Goal: Task Accomplishment & Management: Manage account settings

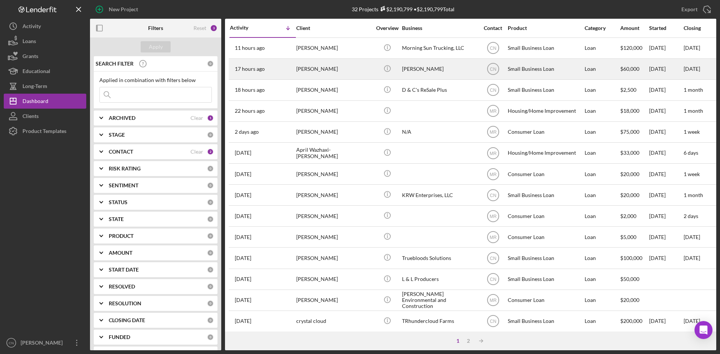
click at [245, 69] on time "17 hours ago" at bounding box center [250, 69] width 30 height 6
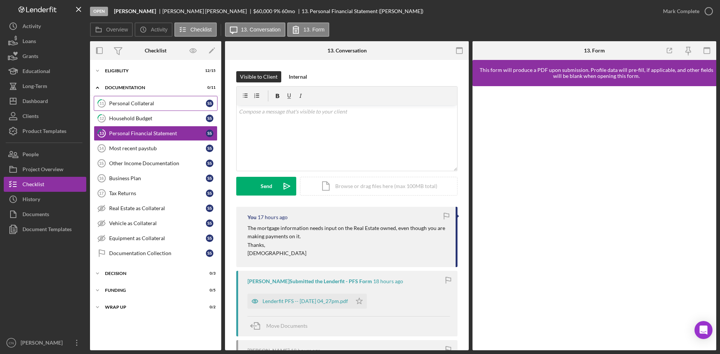
click at [123, 101] on div "Personal Collateral" at bounding box center [157, 104] width 97 height 6
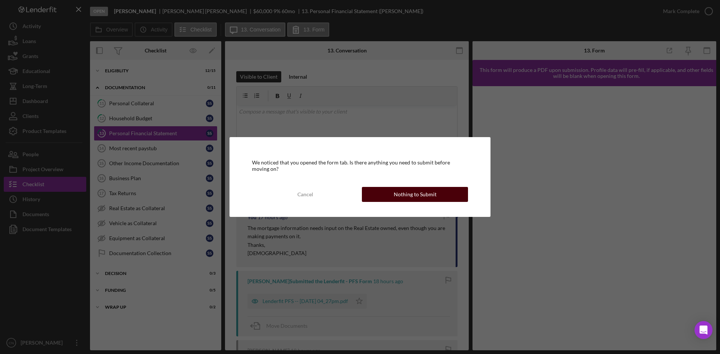
click at [423, 197] on div "Nothing to Submit" at bounding box center [415, 194] width 43 height 15
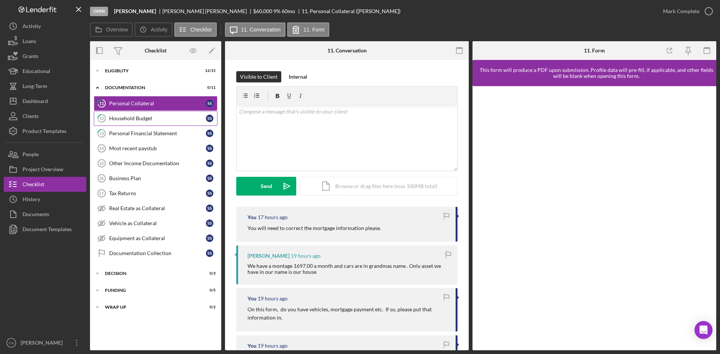
click at [144, 122] on link "12 Household Budget S S" at bounding box center [156, 118] width 124 height 15
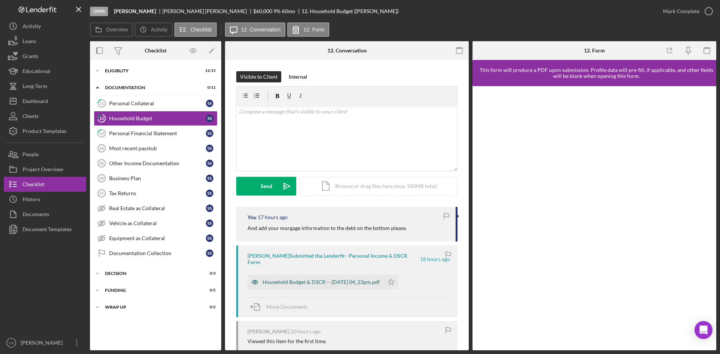
click at [293, 279] on div "Household Budget & DSCR -- 2025-10-09 04_23pm.pdf" at bounding box center [321, 282] width 117 height 6
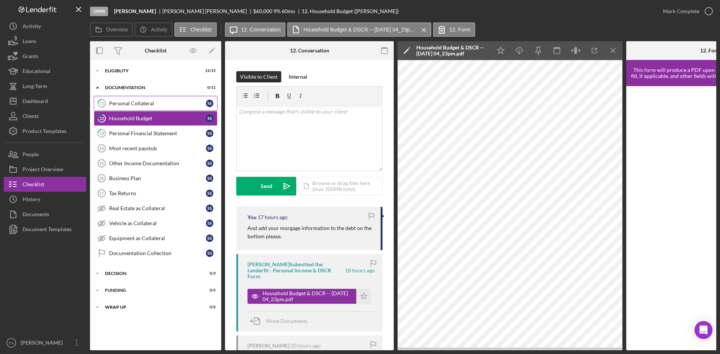
click at [135, 103] on div "Personal Collateral" at bounding box center [157, 104] width 97 height 6
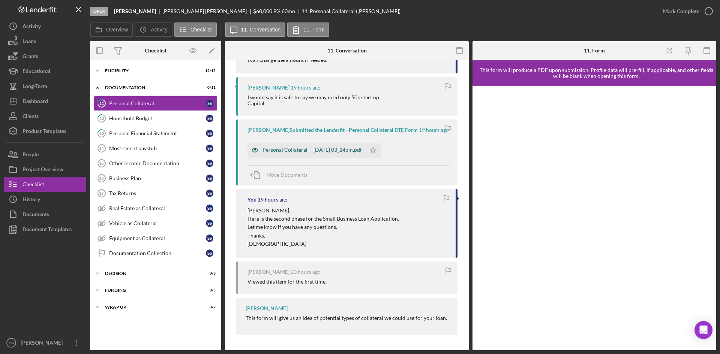
click at [268, 151] on div "Personal Collateral -- 2025-10-09 03_24pm.pdf" at bounding box center [312, 150] width 99 height 6
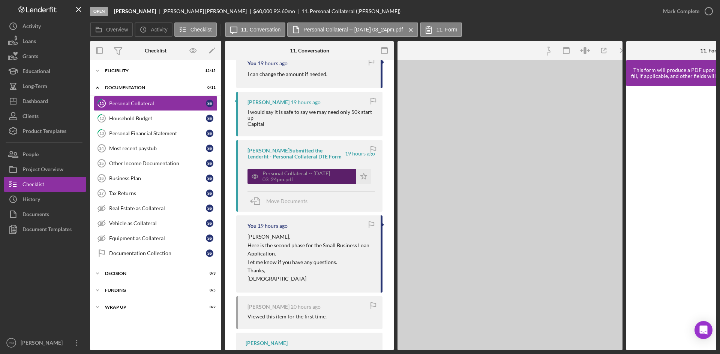
scroll to position [311, 0]
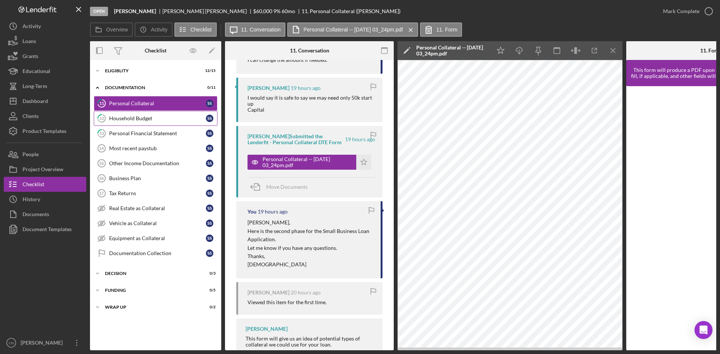
click at [128, 119] on div "Household Budget" at bounding box center [157, 119] width 97 height 6
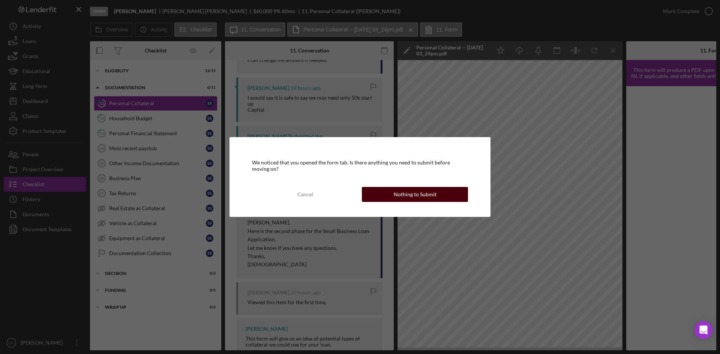
click at [394, 194] on button "Nothing to Submit" at bounding box center [415, 194] width 106 height 15
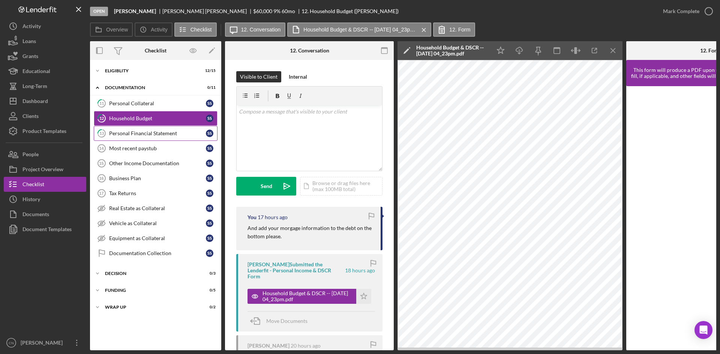
click at [129, 129] on link "13 Personal Financial Statement S S" at bounding box center [156, 133] width 124 height 15
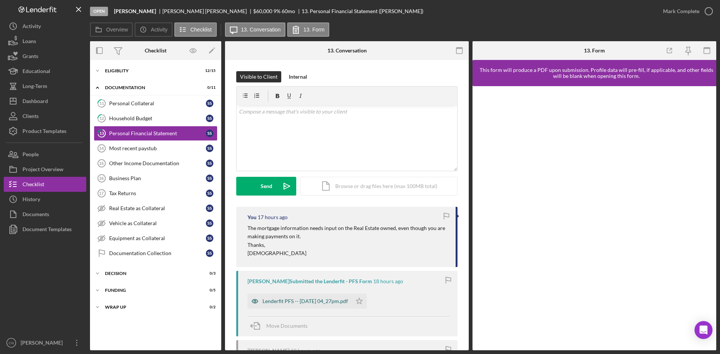
click at [283, 303] on div "Lenderfit PFS -- 2025-10-09 04_27pm.pdf" at bounding box center [306, 302] width 86 height 6
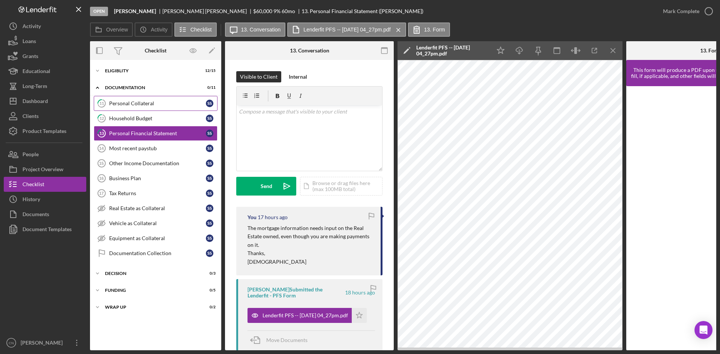
click at [117, 104] on div "Personal Collateral" at bounding box center [157, 104] width 97 height 6
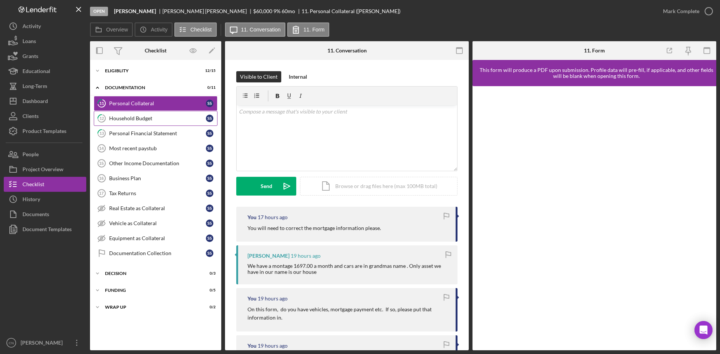
click at [140, 118] on div "Household Budget" at bounding box center [157, 119] width 97 height 6
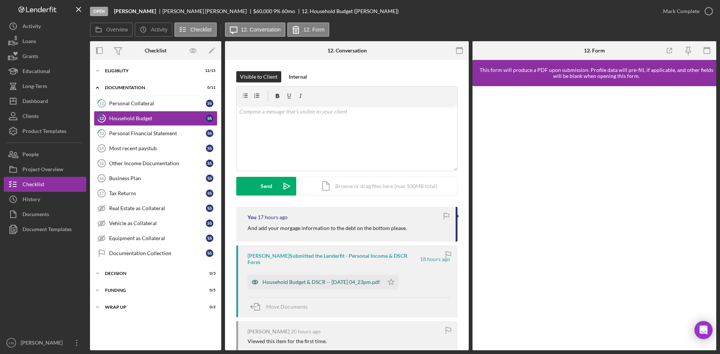
click at [324, 279] on div "Household Budget & DSCR -- [DATE] 04_23pm.pdf" at bounding box center [321, 282] width 117 height 6
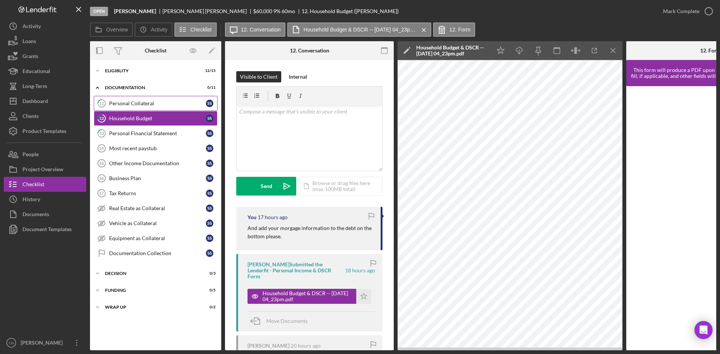
click at [130, 104] on div "Personal Collateral" at bounding box center [157, 104] width 97 height 6
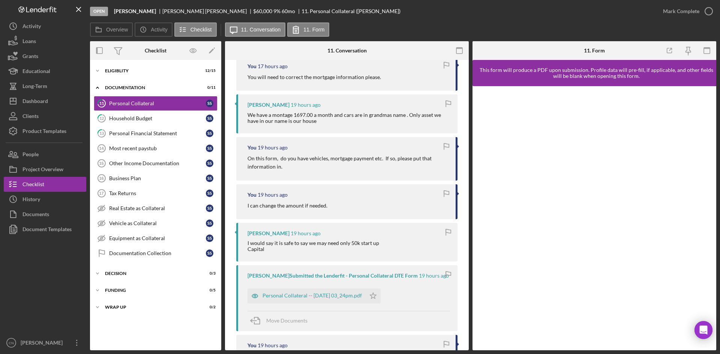
scroll to position [188, 0]
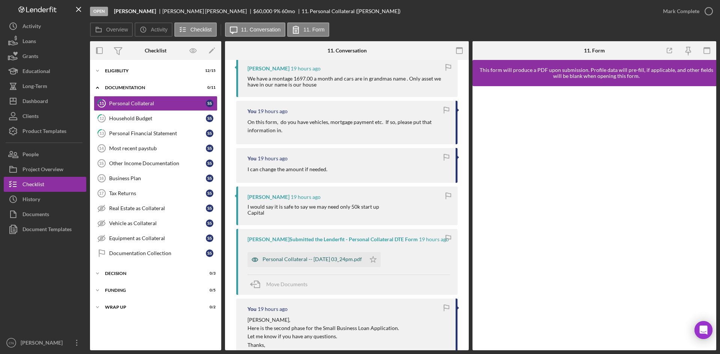
click at [304, 258] on div "Personal Collateral -- 2025-10-09 03_24pm.pdf" at bounding box center [312, 260] width 99 height 6
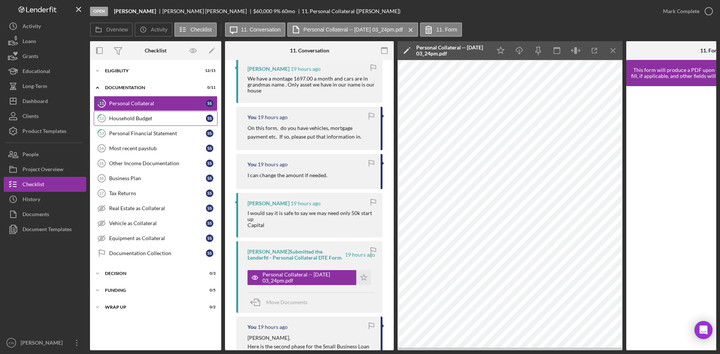
click at [124, 122] on link "12 Household Budget S S" at bounding box center [156, 118] width 124 height 15
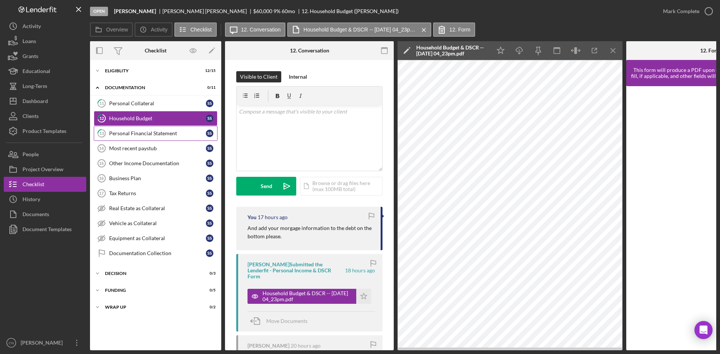
click at [131, 131] on div "Personal Financial Statement" at bounding box center [157, 134] width 97 height 6
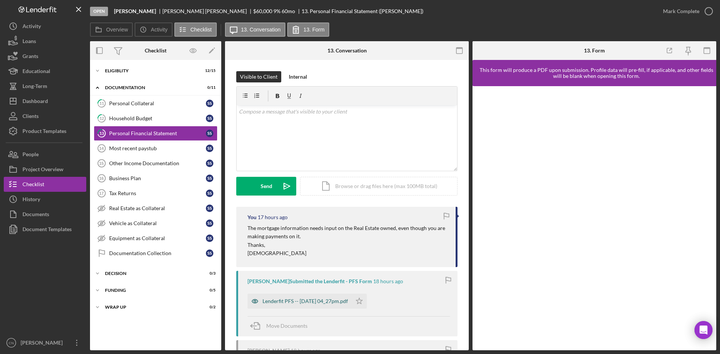
click at [294, 297] on div "Lenderfit PFS -- 2025-10-09 04_27pm.pdf" at bounding box center [300, 301] width 104 height 15
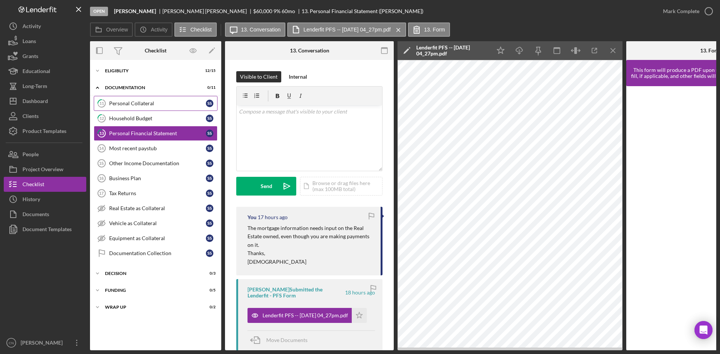
click at [127, 102] on div "Personal Collateral" at bounding box center [157, 104] width 97 height 6
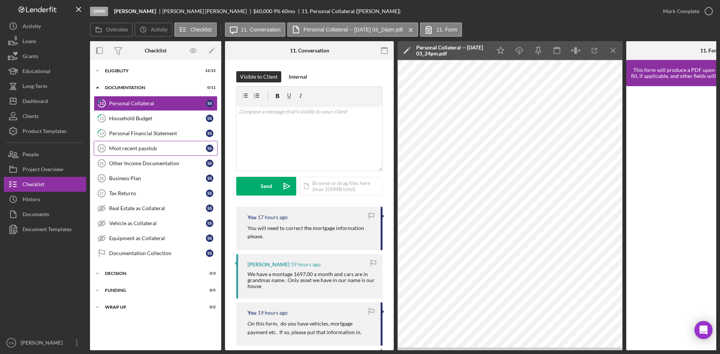
drag, startPoint x: 129, startPoint y: 137, endPoint x: 152, endPoint y: 141, distance: 23.2
click at [129, 137] on link "13 Personal Financial Statement S S" at bounding box center [156, 133] width 124 height 15
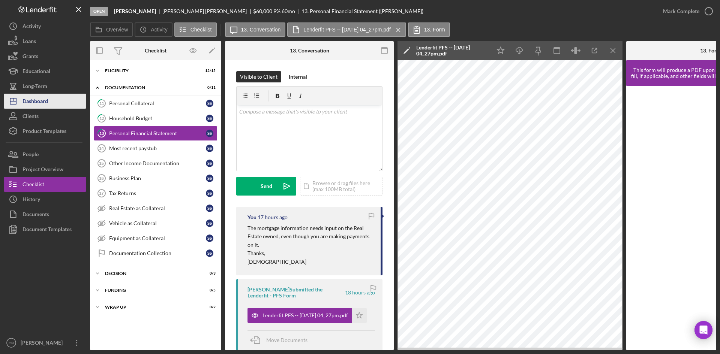
click at [36, 98] on div "Dashboard" at bounding box center [36, 102] width 26 height 17
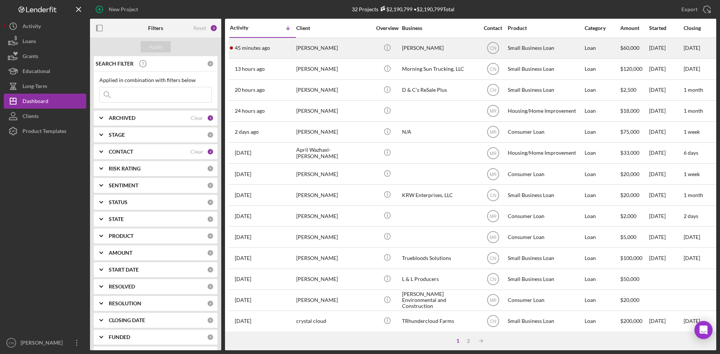
click at [300, 48] on div "[PERSON_NAME]" at bounding box center [333, 48] width 75 height 20
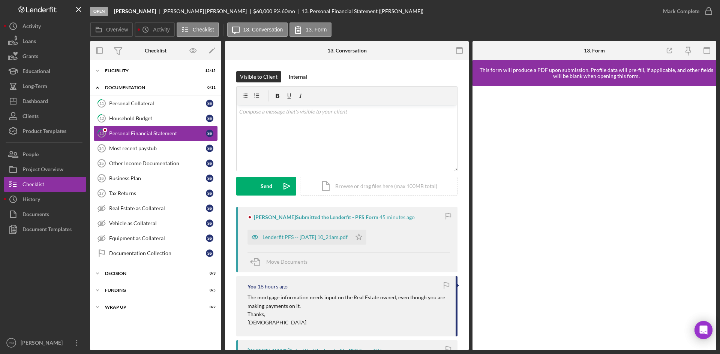
click at [123, 132] on div "Personal Financial Statement" at bounding box center [157, 134] width 97 height 6
click at [285, 237] on div "Lenderfit PFS -- 2025-10-10 10_21am.pdf" at bounding box center [305, 237] width 85 height 6
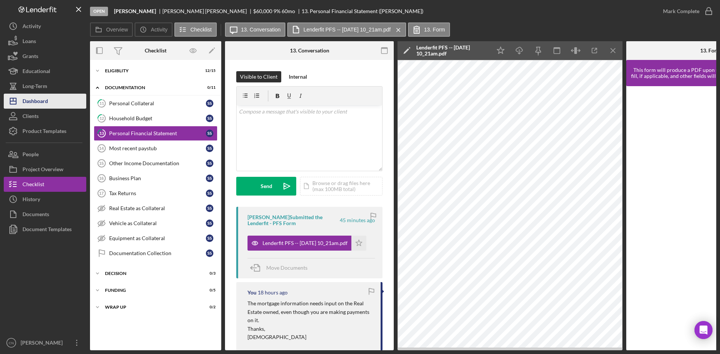
click at [37, 105] on div "Dashboard" at bounding box center [36, 102] width 26 height 17
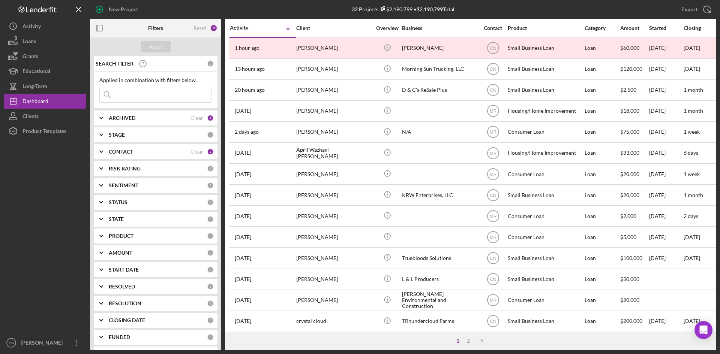
click at [125, 118] on b "ARCHIVED" at bounding box center [122, 118] width 27 height 6
click at [107, 148] on input "Active" at bounding box center [104, 149] width 8 height 8
checkbox input "false"
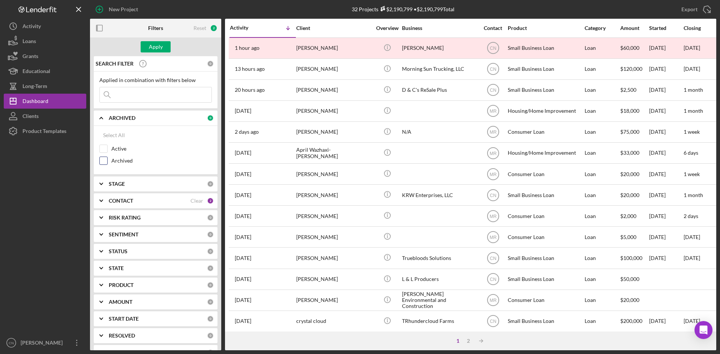
click at [107, 163] on input "Archived" at bounding box center [104, 161] width 8 height 8
checkbox input "true"
click at [155, 40] on div "Apply" at bounding box center [155, 47] width 131 height 19
click at [155, 47] on div "Apply" at bounding box center [156, 46] width 14 height 11
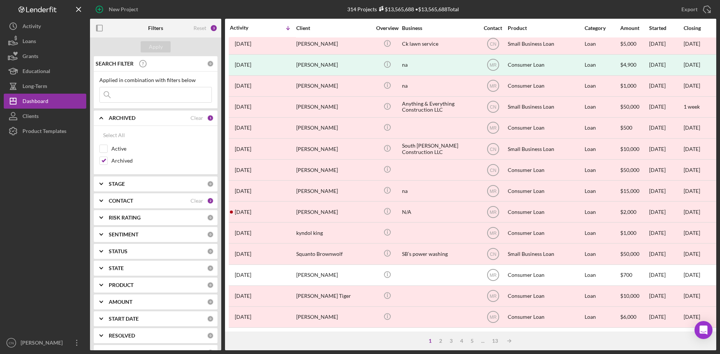
scroll to position [241, 0]
click at [438, 341] on div "2" at bounding box center [440, 341] width 11 height 6
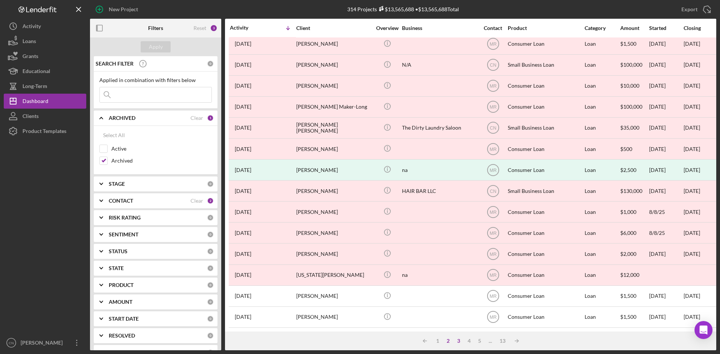
click at [459, 338] on div "3" at bounding box center [458, 341] width 11 height 6
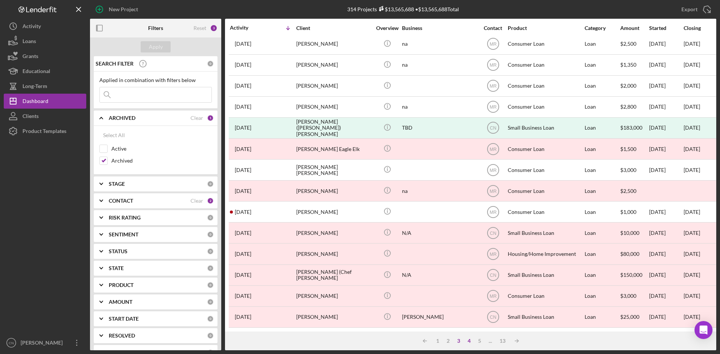
click at [468, 341] on div "4" at bounding box center [469, 341] width 11 height 6
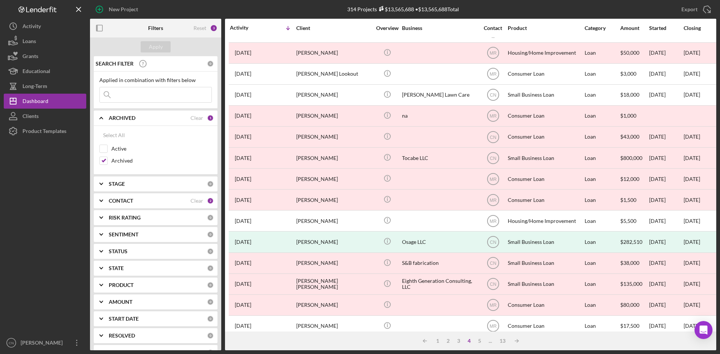
scroll to position [0, 0]
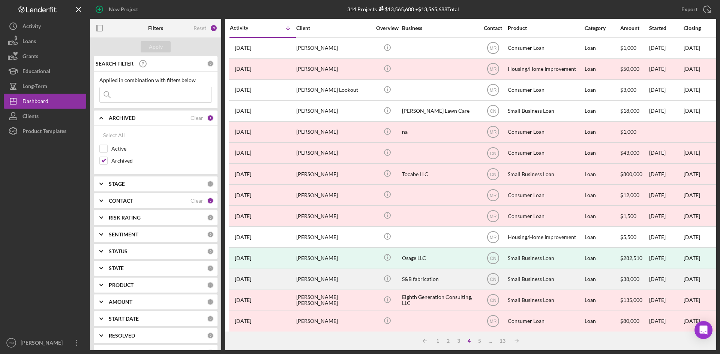
click at [306, 279] on div "Kendra Brooks" at bounding box center [333, 280] width 75 height 20
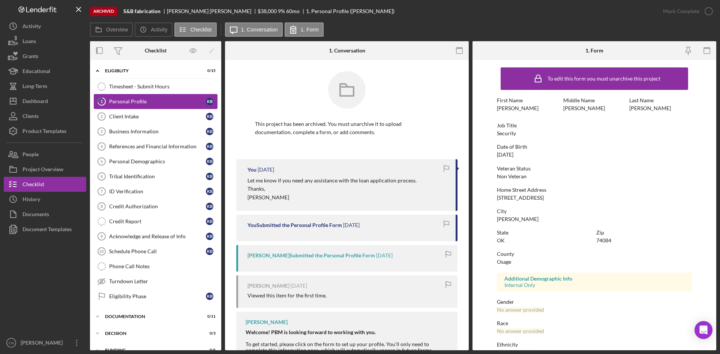
click at [119, 98] on link "1 Personal Profile K B" at bounding box center [156, 101] width 124 height 15
drag, startPoint x: 23, startPoint y: 101, endPoint x: 33, endPoint y: 101, distance: 9.4
click at [23, 101] on div "Dashboard" at bounding box center [36, 102] width 26 height 17
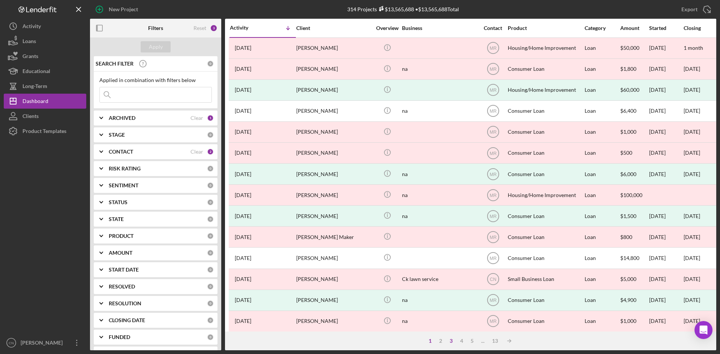
click at [452, 338] on div "3" at bounding box center [451, 341] width 11 height 6
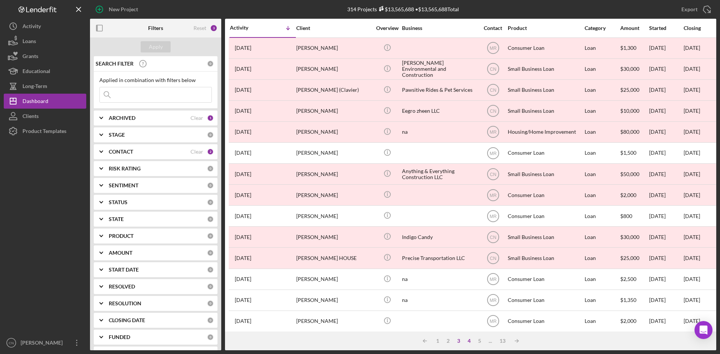
click at [469, 340] on div "4" at bounding box center [469, 341] width 11 height 6
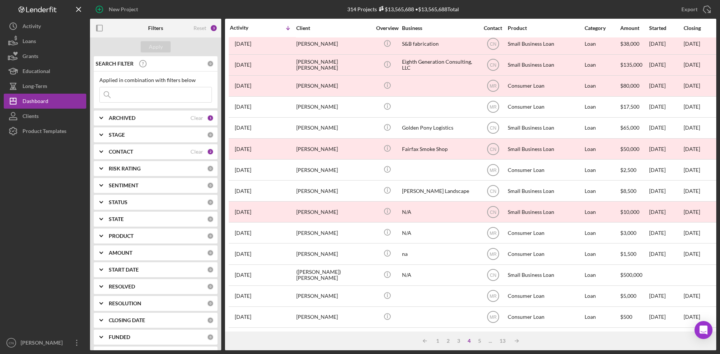
scroll to position [241, 0]
click at [477, 339] on div "5" at bounding box center [479, 341] width 11 height 6
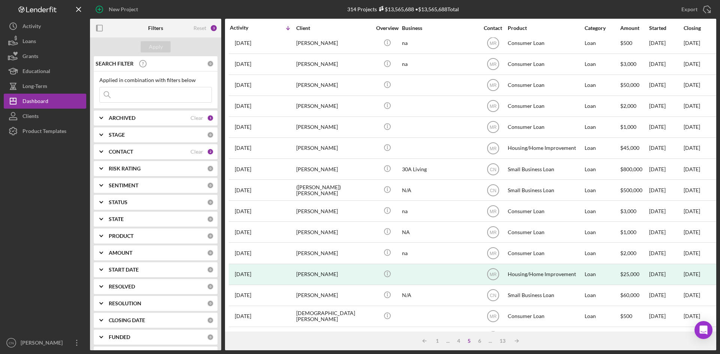
scroll to position [0, 0]
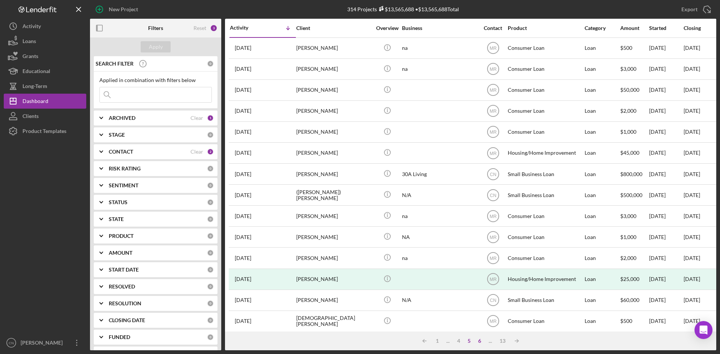
click at [479, 344] on div "6" at bounding box center [479, 341] width 11 height 6
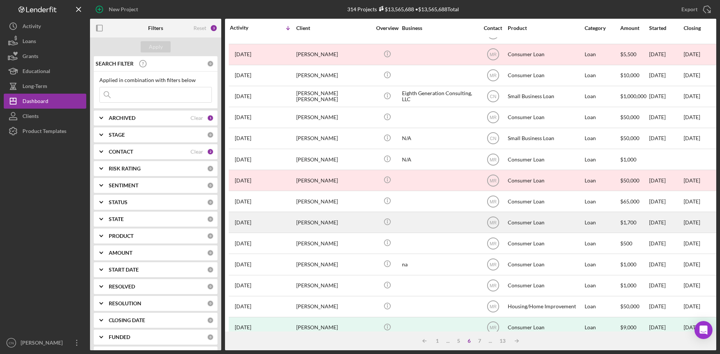
scroll to position [241, 0]
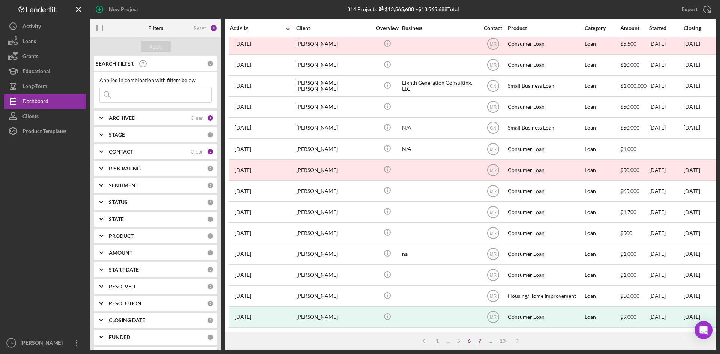
click at [478, 339] on div "7" at bounding box center [479, 341] width 11 height 6
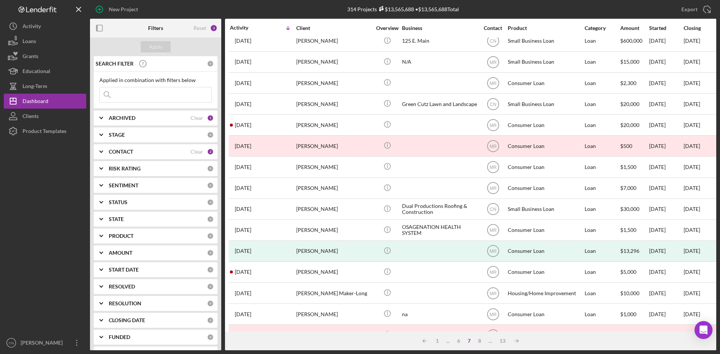
scroll to position [0, 0]
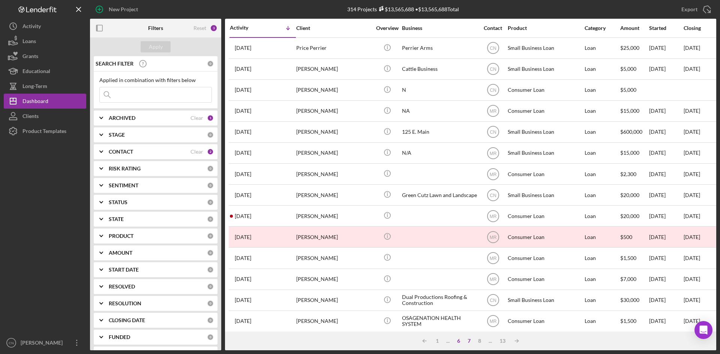
click at [460, 340] on div "6" at bounding box center [458, 341] width 11 height 6
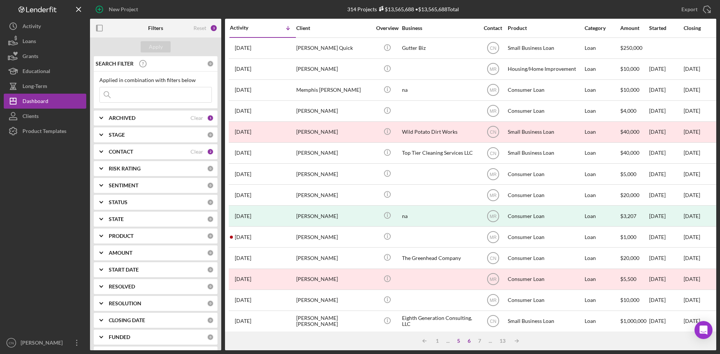
click at [459, 341] on div "5" at bounding box center [458, 341] width 11 height 6
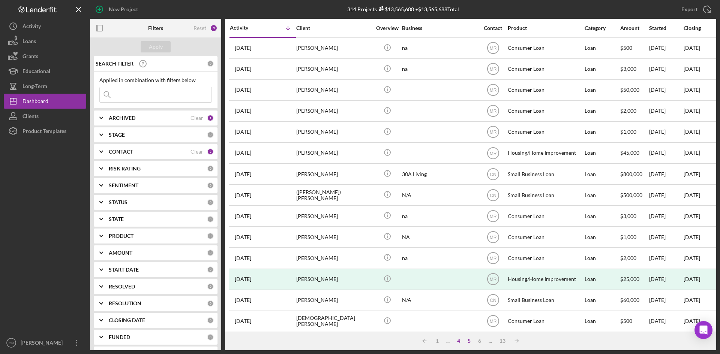
click at [459, 341] on div "4" at bounding box center [458, 341] width 11 height 6
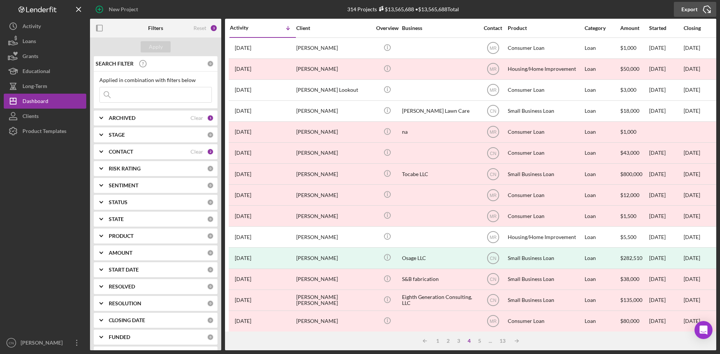
click at [705, 8] on icon "Icon/Export" at bounding box center [707, 9] width 19 height 19
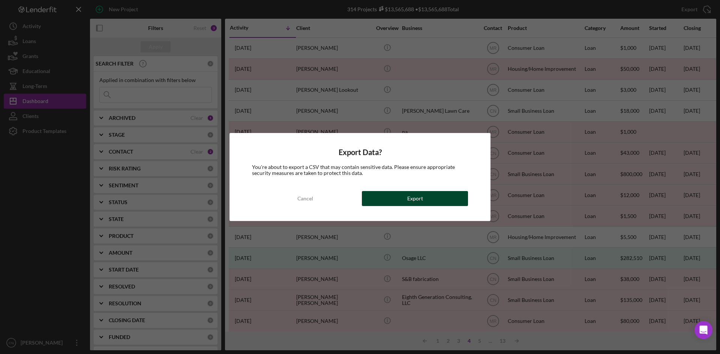
click at [390, 194] on button "Export" at bounding box center [415, 198] width 106 height 15
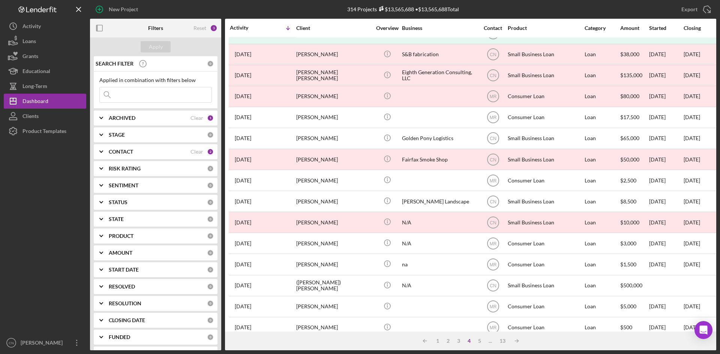
scroll to position [241, 0]
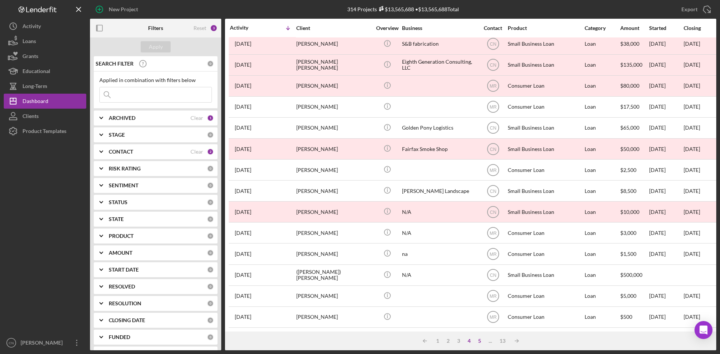
click at [478, 340] on div "5" at bounding box center [479, 341] width 11 height 6
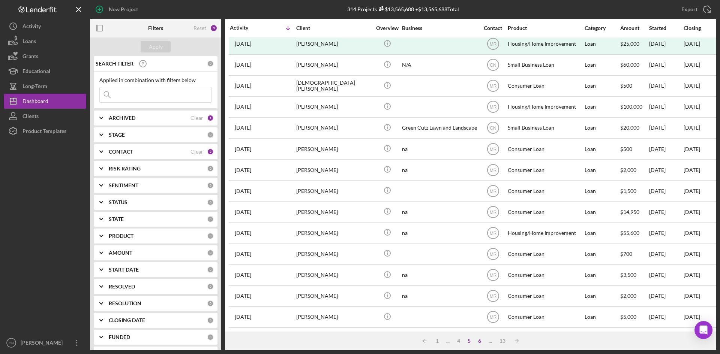
click at [480, 339] on div "6" at bounding box center [479, 341] width 11 height 6
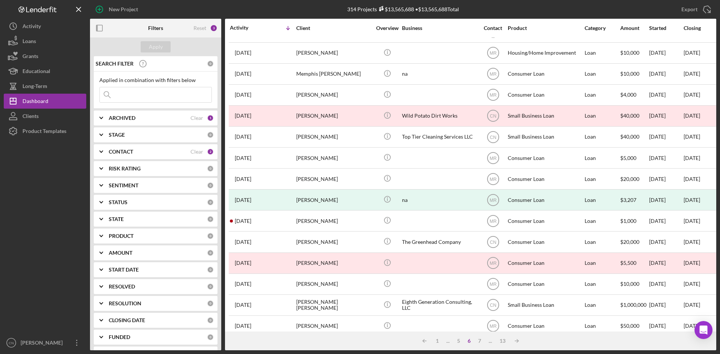
scroll to position [0, 0]
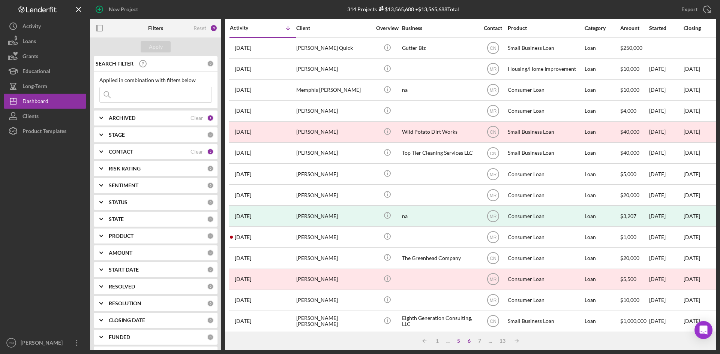
click at [457, 341] on div "5" at bounding box center [458, 341] width 11 height 6
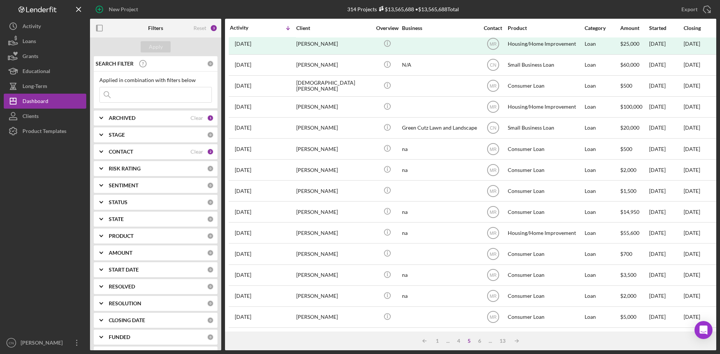
scroll to position [241, 0]
click at [422, 339] on icon "Icon/Table Sort Arrow" at bounding box center [424, 341] width 15 height 15
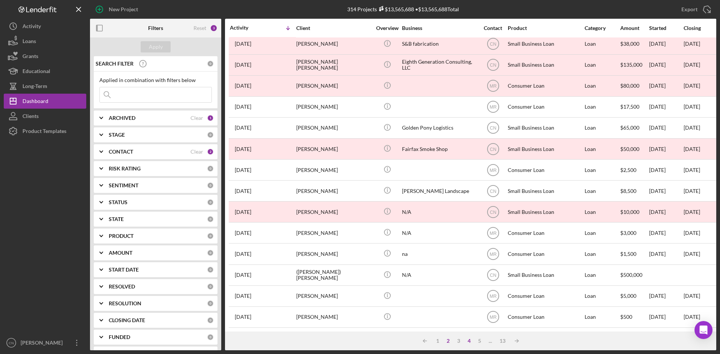
click at [447, 344] on div "2" at bounding box center [448, 341] width 11 height 6
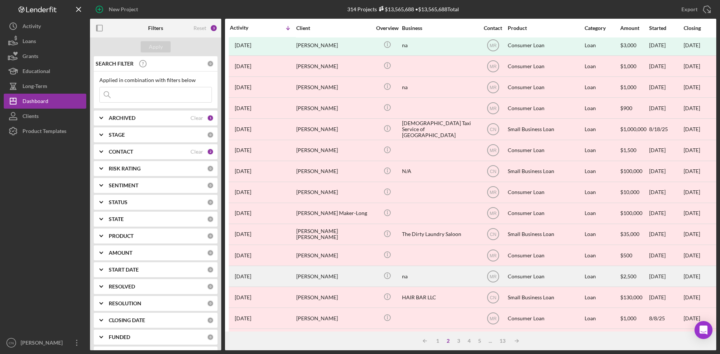
scroll to position [129, 0]
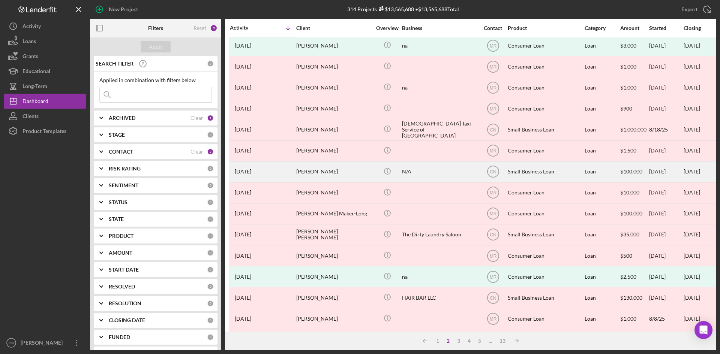
click at [322, 169] on div "Daylen Petty" at bounding box center [333, 172] width 75 height 20
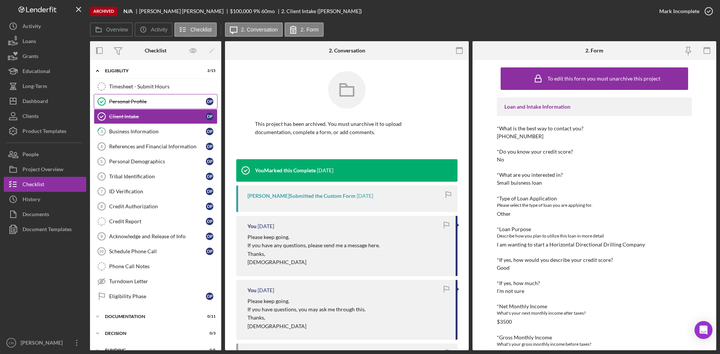
click at [135, 98] on link "Personal Profile Personal Profile D P" at bounding box center [156, 101] width 124 height 15
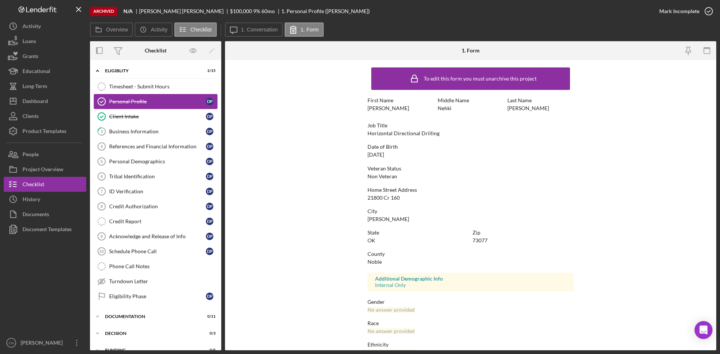
click at [123, 107] on link "Personal Profile Personal Profile D P" at bounding box center [156, 101] width 124 height 15
drag, startPoint x: 125, startPoint y: 114, endPoint x: 212, endPoint y: 121, distance: 87.3
click at [125, 115] on div "Client Intake" at bounding box center [157, 117] width 97 height 6
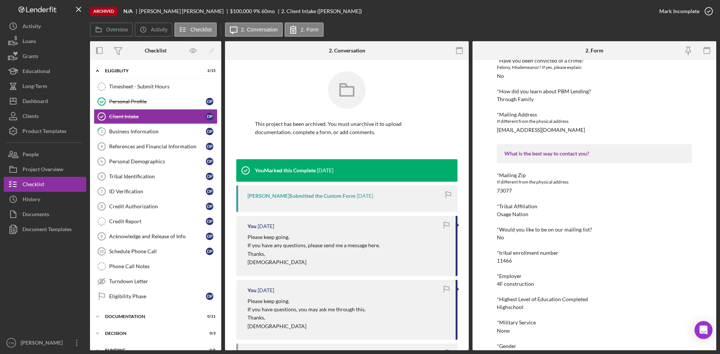
scroll to position [638, 0]
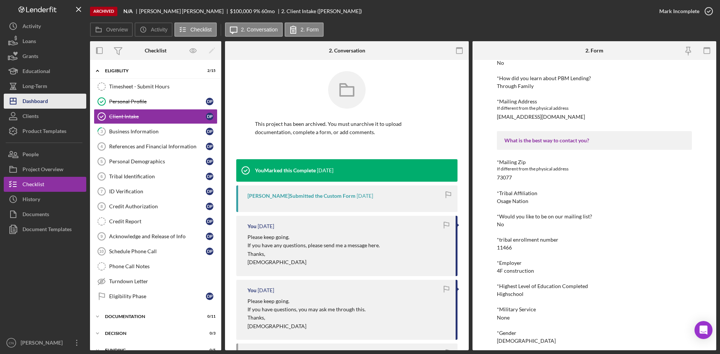
drag, startPoint x: 35, startPoint y: 102, endPoint x: 48, endPoint y: 102, distance: 13.1
click at [35, 102] on div "Dashboard" at bounding box center [36, 102] width 26 height 17
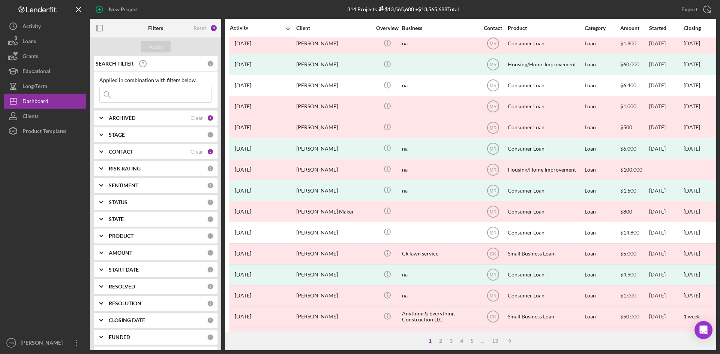
scroll to position [38, 0]
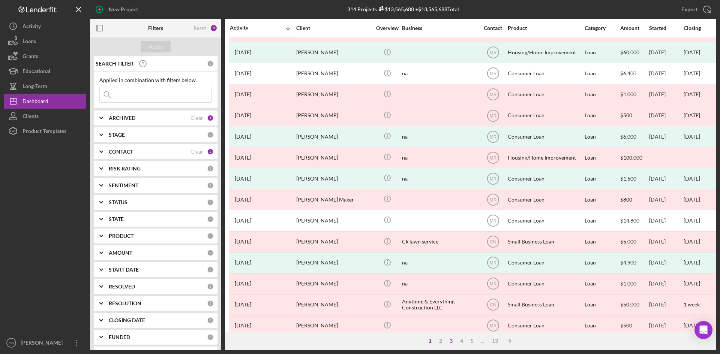
click at [449, 339] on div "3" at bounding box center [451, 341] width 11 height 6
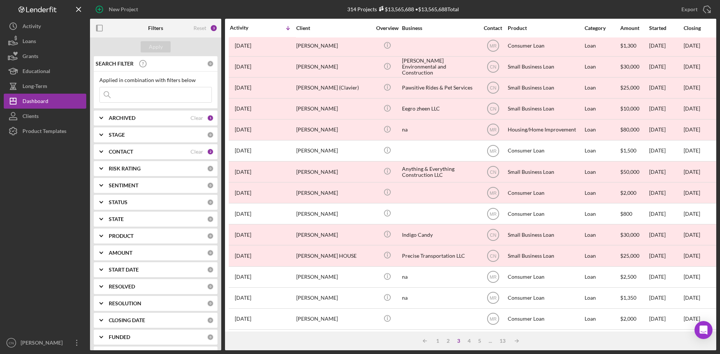
scroll to position [0, 0]
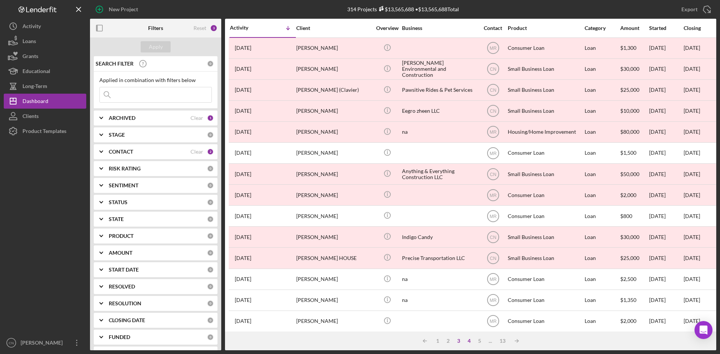
click at [471, 339] on div "4" at bounding box center [469, 341] width 11 height 6
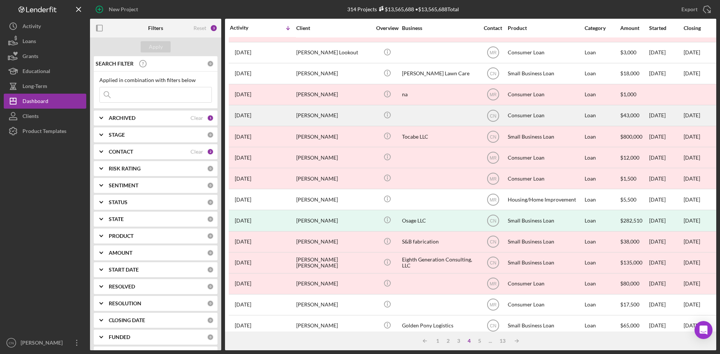
scroll to position [75, 0]
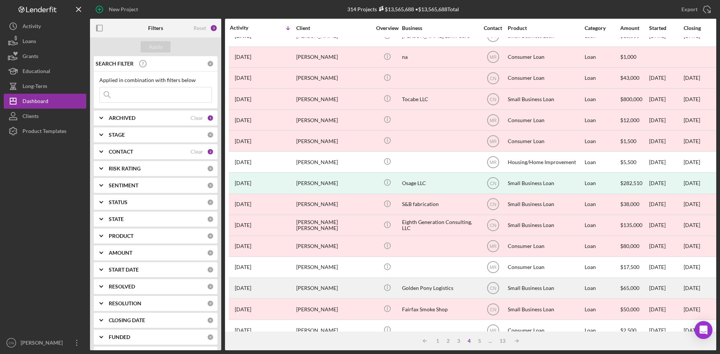
click at [306, 289] on div "Dymire James" at bounding box center [333, 289] width 75 height 20
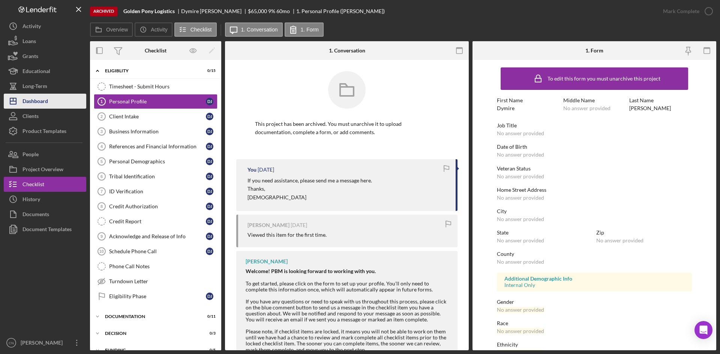
click at [35, 102] on div "Dashboard" at bounding box center [36, 102] width 26 height 17
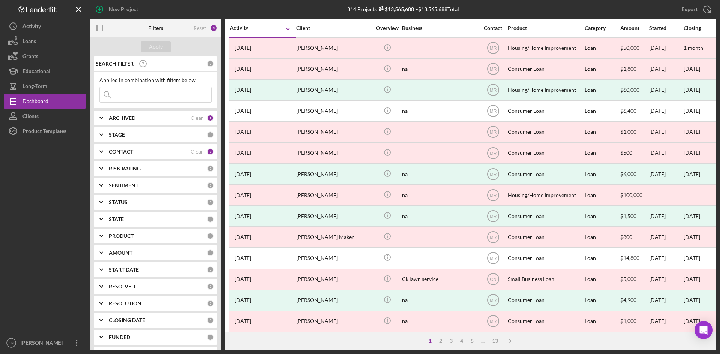
click at [451, 338] on div "1 2 3 4 5 ... 13 Icon/Table Sort Arrow" at bounding box center [470, 341] width 491 height 19
click at [451, 336] on div "1 2 3 4 5 ... 13 Icon/Table Sort Arrow" at bounding box center [470, 341] width 491 height 19
click at [451, 339] on div "3" at bounding box center [451, 341] width 11 height 6
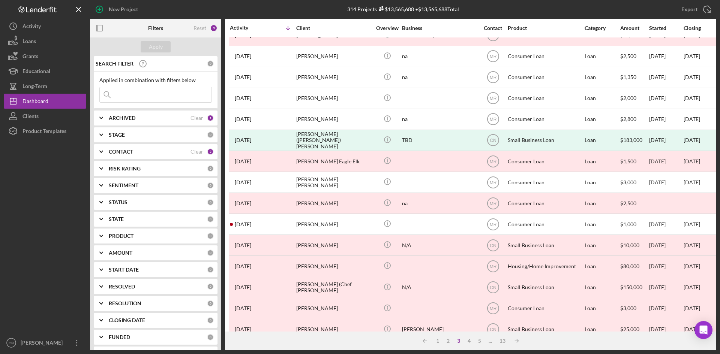
scroll to position [241, 0]
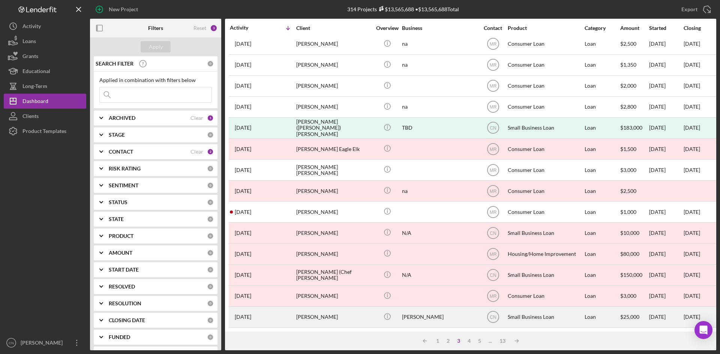
click at [312, 308] on div "William Blue" at bounding box center [333, 318] width 75 height 20
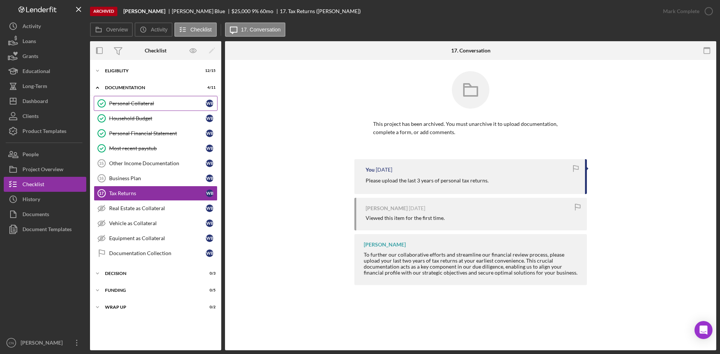
click at [129, 102] on div "Personal Collateral" at bounding box center [157, 104] width 97 height 6
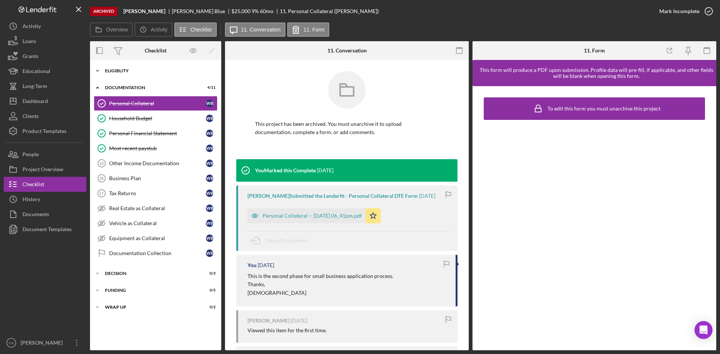
click at [124, 65] on div "Icon/Expander Eligiblity 12 / 15" at bounding box center [155, 70] width 131 height 15
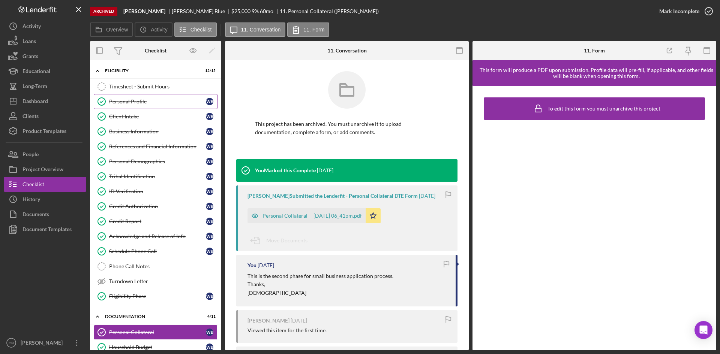
click at [128, 101] on div "Personal Profile" at bounding box center [157, 102] width 97 height 6
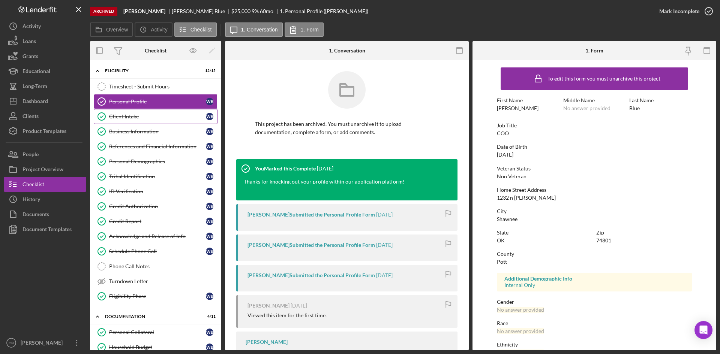
click at [126, 114] on div "Client Intake" at bounding box center [157, 117] width 97 height 6
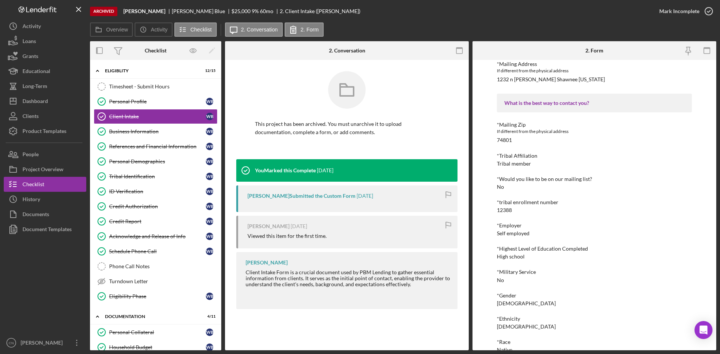
scroll to position [600, 0]
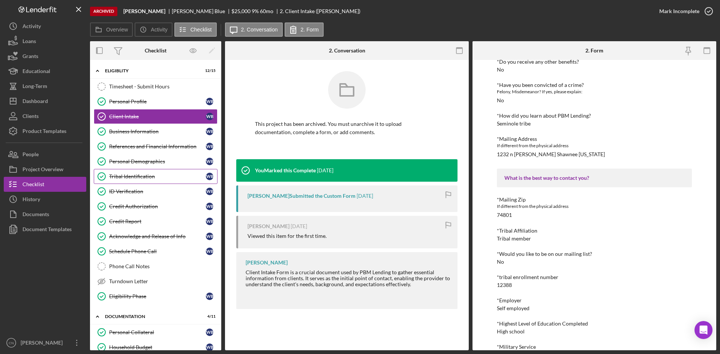
click at [126, 179] on div "Tribal Identification" at bounding box center [157, 177] width 97 height 6
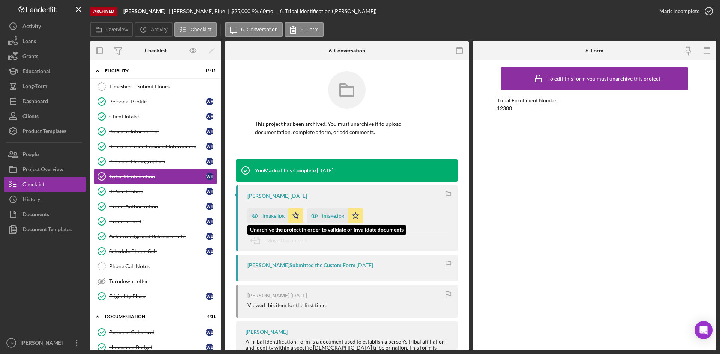
click at [272, 218] on div "image.jpg" at bounding box center [274, 216] width 22 height 6
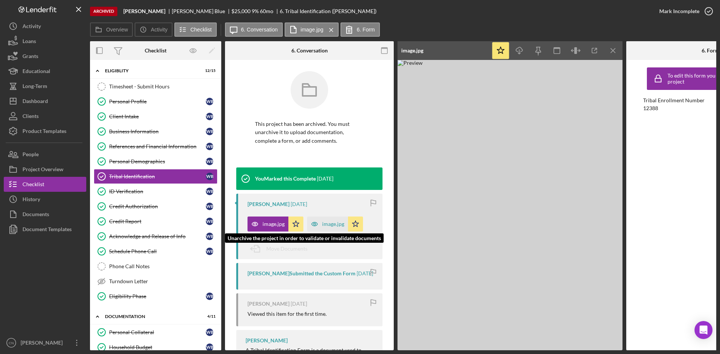
click at [331, 223] on div "image.jpg" at bounding box center [333, 224] width 22 height 6
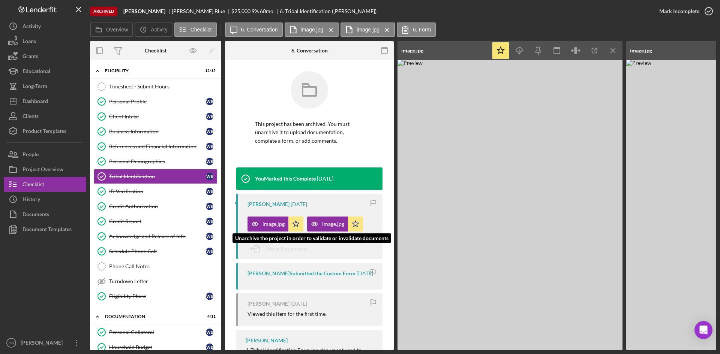
click at [272, 226] on div "image.jpg" at bounding box center [274, 224] width 22 height 6
click at [264, 223] on div "image.jpg" at bounding box center [274, 224] width 22 height 6
click at [271, 222] on div "image.jpg" at bounding box center [274, 224] width 22 height 6
click at [716, 173] on div "Archived Willy Bs William Blue $25,000 9 % 60 mo 6. Tribal Identification (Will…" at bounding box center [360, 177] width 720 height 354
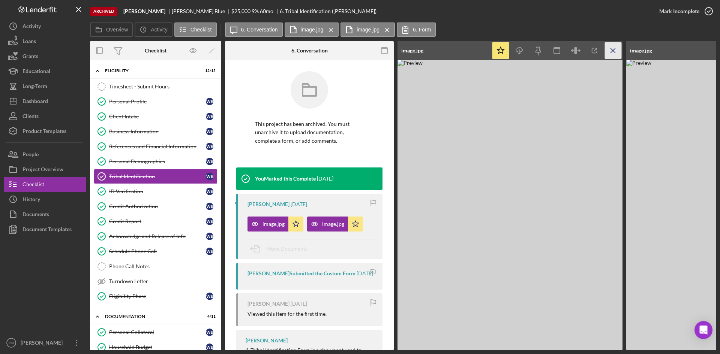
click at [610, 50] on icon "Icon/Menu Close" at bounding box center [613, 50] width 17 height 17
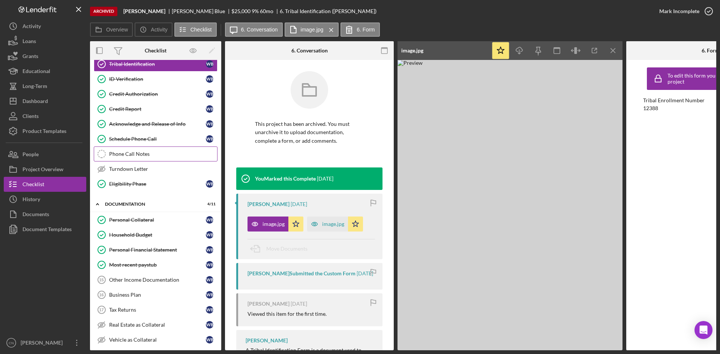
scroll to position [150, 0]
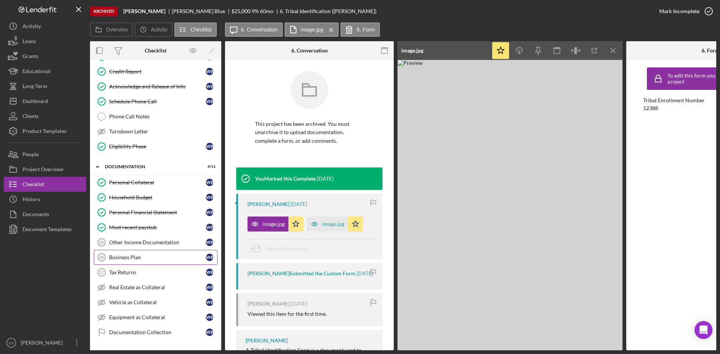
click at [125, 261] on link "Business Plan 16 Business Plan W B" at bounding box center [156, 257] width 124 height 15
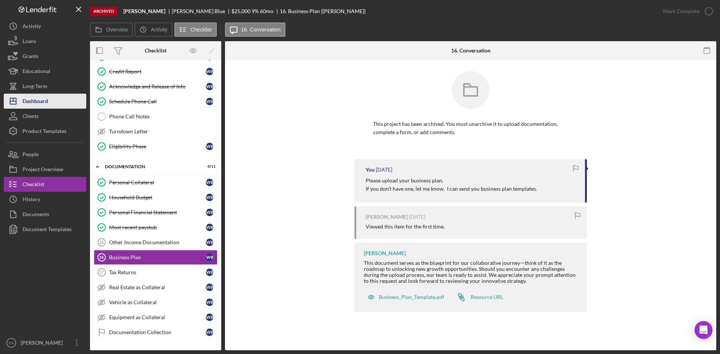
click at [24, 102] on div "Dashboard" at bounding box center [36, 102] width 26 height 17
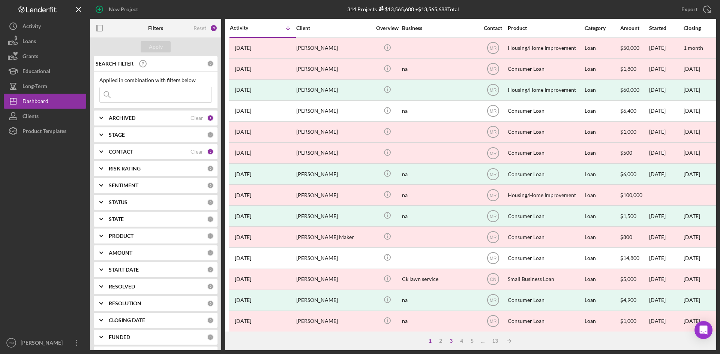
click at [449, 340] on div "3" at bounding box center [451, 341] width 11 height 6
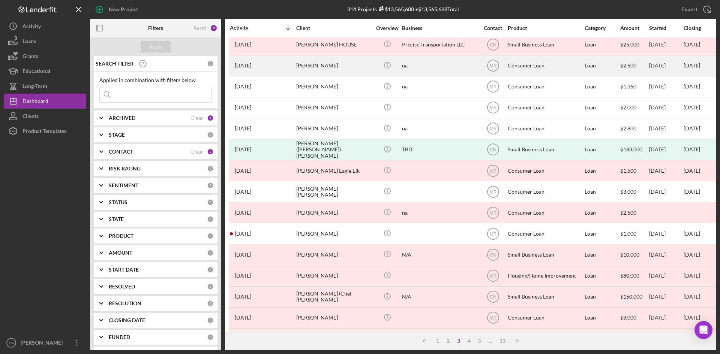
scroll to position [241, 0]
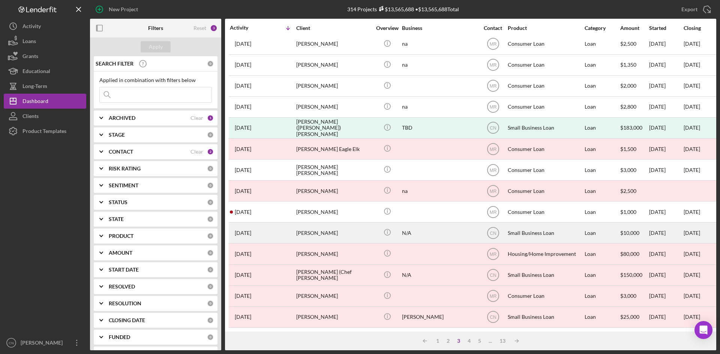
click at [312, 227] on div "Mysti Splawn" at bounding box center [333, 233] width 75 height 20
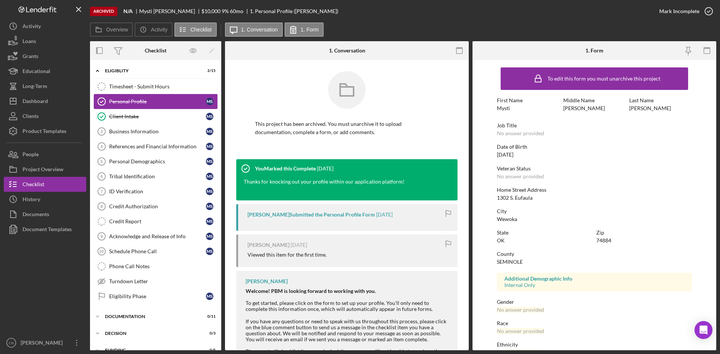
click at [133, 98] on link "Personal Profile Personal Profile M S" at bounding box center [156, 101] width 124 height 15
click at [123, 117] on div "Client Intake" at bounding box center [157, 117] width 97 height 6
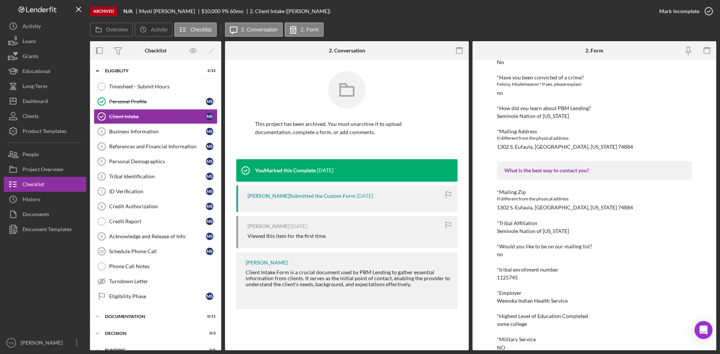
scroll to position [638, 0]
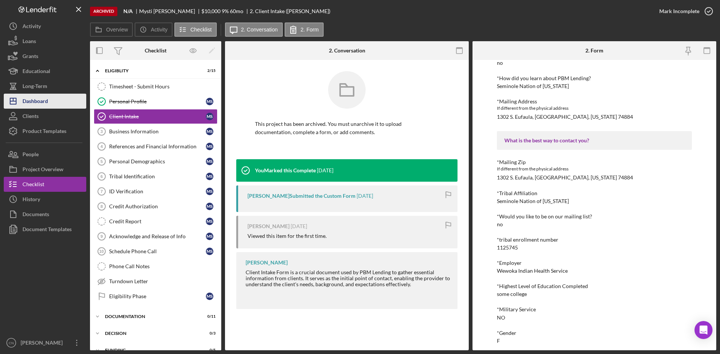
click at [31, 107] on div "Dashboard" at bounding box center [36, 102] width 26 height 17
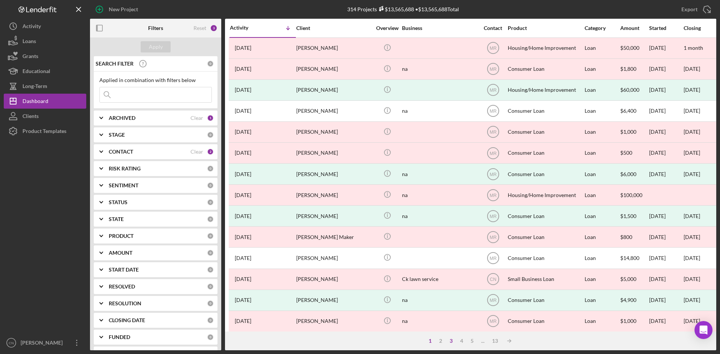
click at [453, 341] on div "3" at bounding box center [451, 341] width 11 height 6
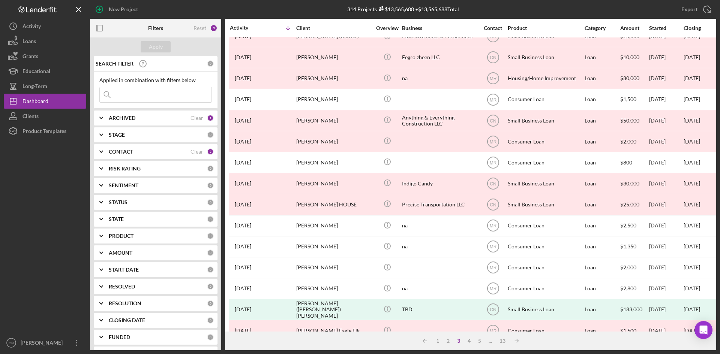
scroll to position [16, 0]
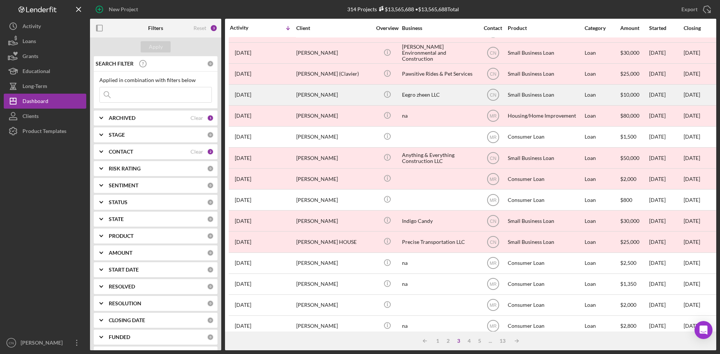
click at [324, 96] on div "John Horsechief" at bounding box center [333, 95] width 75 height 20
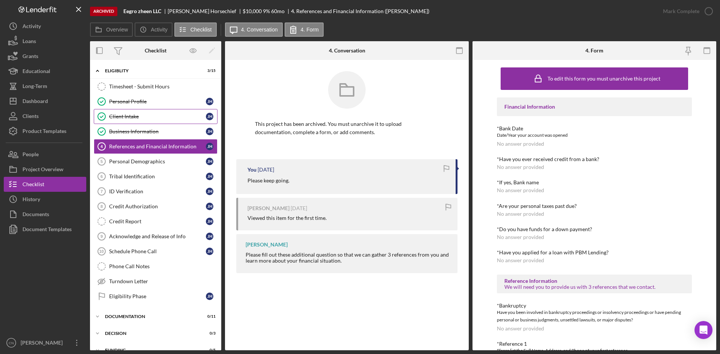
click at [118, 114] on div "Client Intake" at bounding box center [157, 117] width 97 height 6
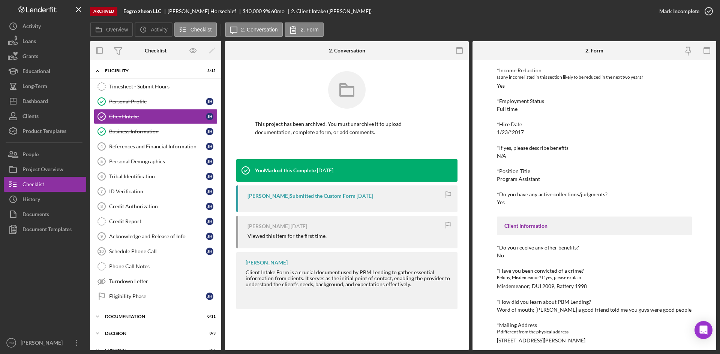
scroll to position [600, 0]
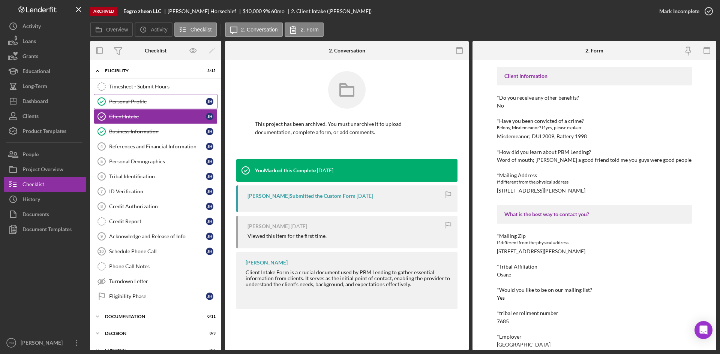
click at [114, 104] on div "Personal Profile" at bounding box center [157, 102] width 97 height 6
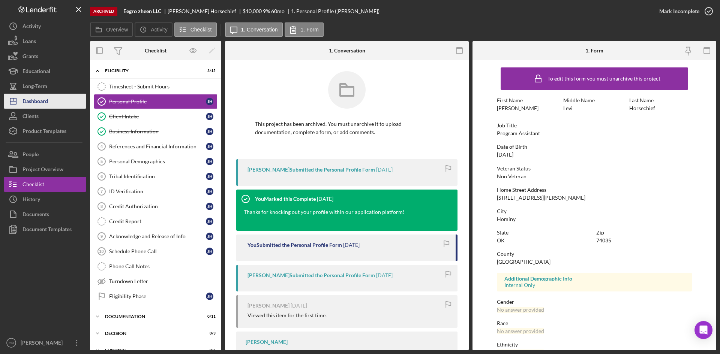
click at [30, 99] on div "Dashboard" at bounding box center [36, 102] width 26 height 17
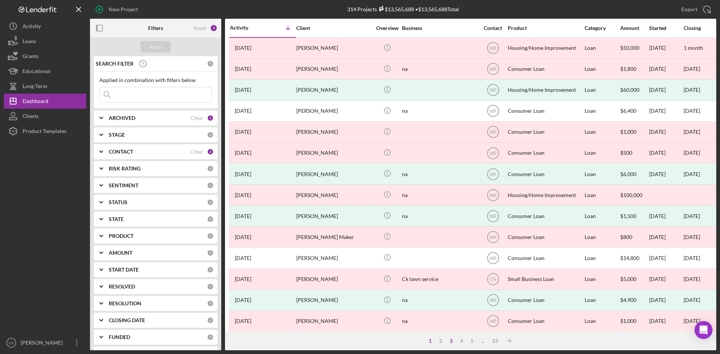
click at [452, 341] on div "3" at bounding box center [451, 341] width 11 height 6
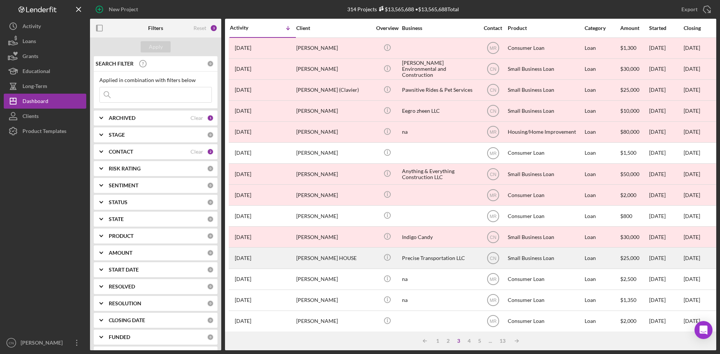
click at [310, 255] on div "GAIL HOUSE" at bounding box center [333, 258] width 75 height 20
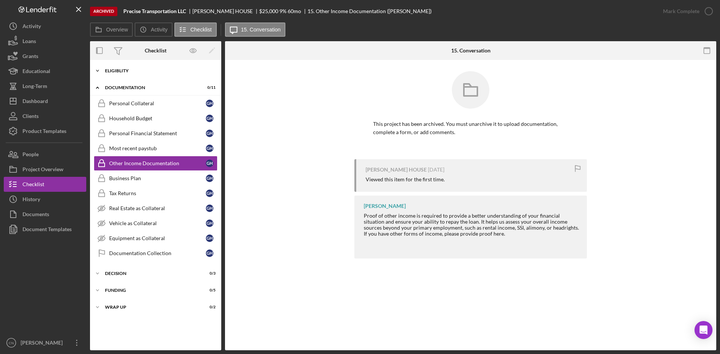
click at [118, 70] on div "Eligiblity" at bounding box center [158, 71] width 107 height 5
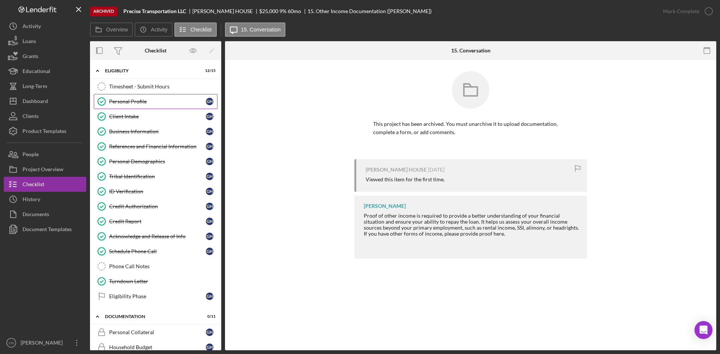
click at [129, 98] on link "Personal Profile Personal Profile G H" at bounding box center [156, 101] width 124 height 15
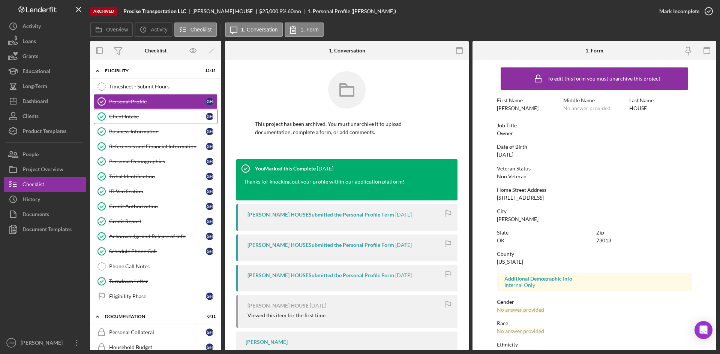
click at [122, 122] on link "Client Intake Client Intake G H" at bounding box center [156, 116] width 124 height 15
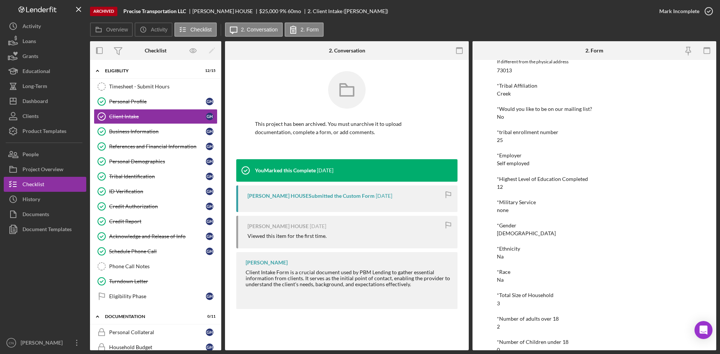
scroll to position [750, 0]
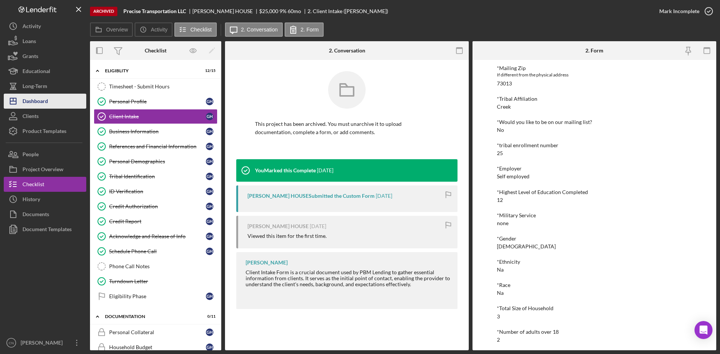
click at [40, 100] on div "Dashboard" at bounding box center [36, 102] width 26 height 17
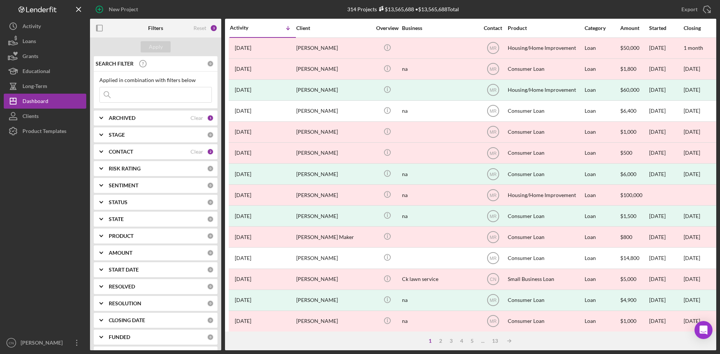
click at [452, 335] on div "1 2 3 4 5 ... 13 Icon/Table Sort Arrow" at bounding box center [470, 341] width 491 height 19
click at [451, 340] on div "3" at bounding box center [451, 341] width 11 height 6
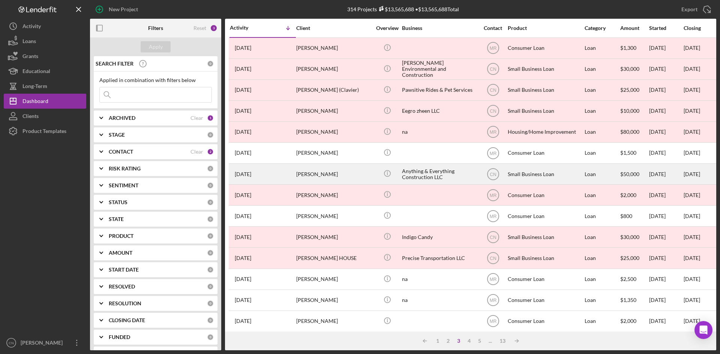
click at [297, 173] on div "Kais Brown" at bounding box center [333, 174] width 75 height 20
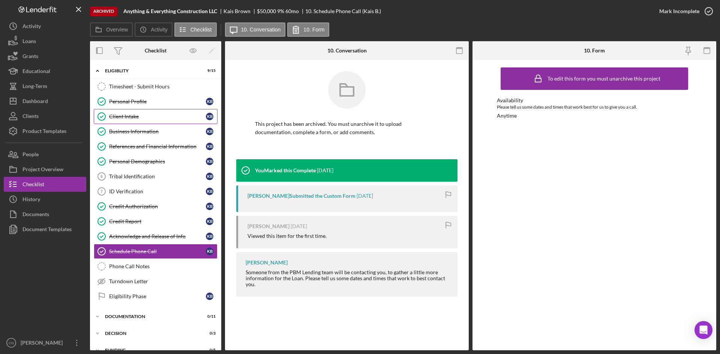
drag, startPoint x: 127, startPoint y: 115, endPoint x: 556, endPoint y: 255, distance: 451.6
click at [127, 115] on div "Client Intake" at bounding box center [157, 117] width 97 height 6
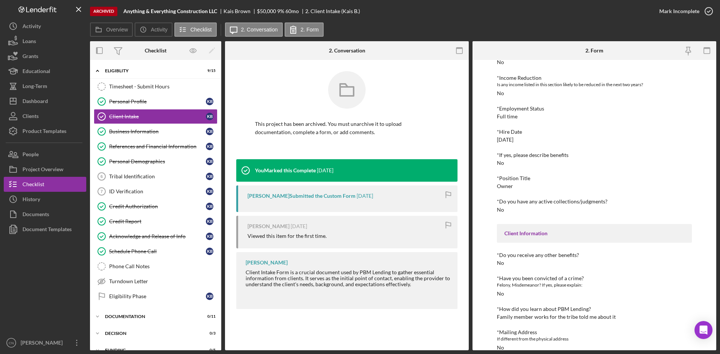
scroll to position [563, 0]
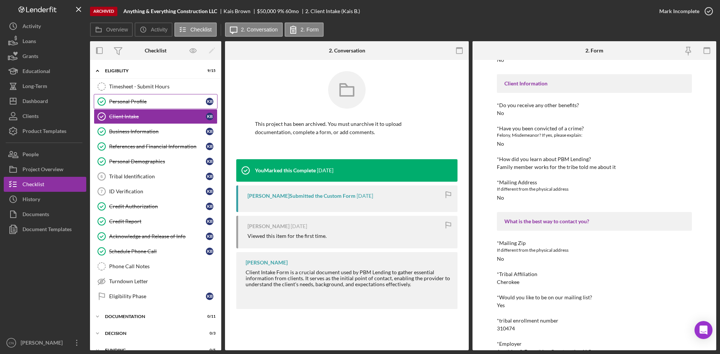
click at [124, 96] on link "Personal Profile Personal Profile K B" at bounding box center [156, 101] width 124 height 15
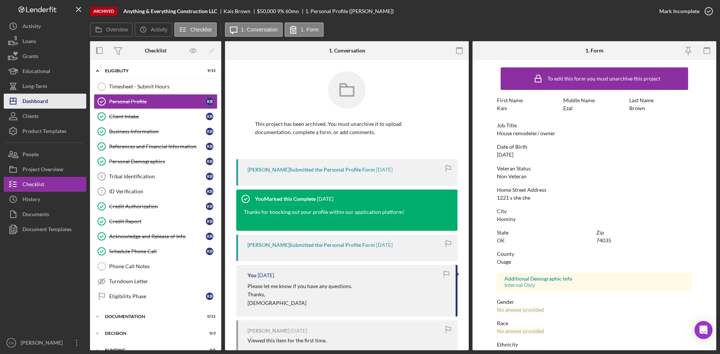
click at [46, 103] on div "Dashboard" at bounding box center [36, 102] width 26 height 17
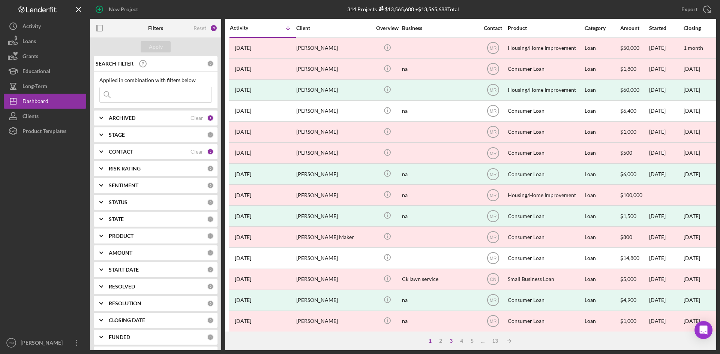
click at [448, 339] on div "3" at bounding box center [451, 341] width 11 height 6
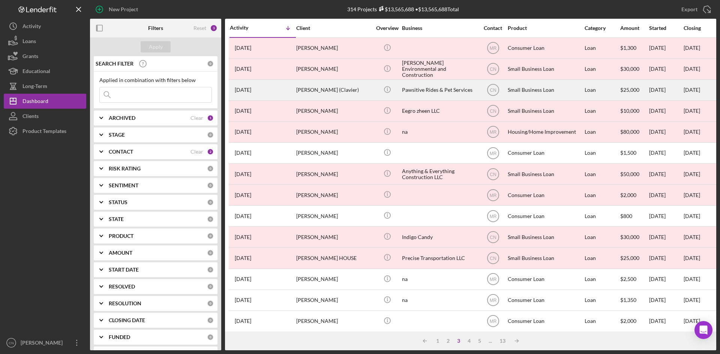
click at [329, 87] on div "Adrian Grasso (Clavier)" at bounding box center [333, 90] width 75 height 20
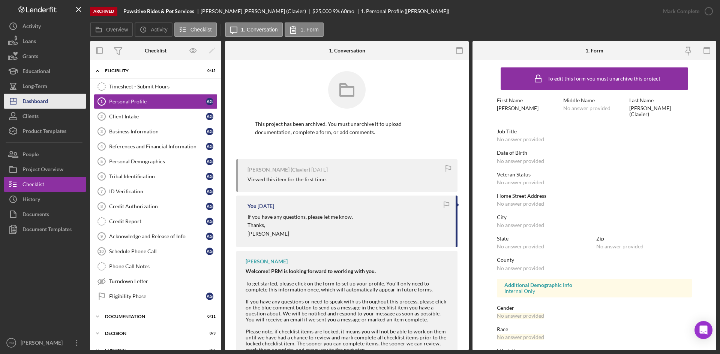
click at [40, 96] on div "Dashboard" at bounding box center [36, 102] width 26 height 17
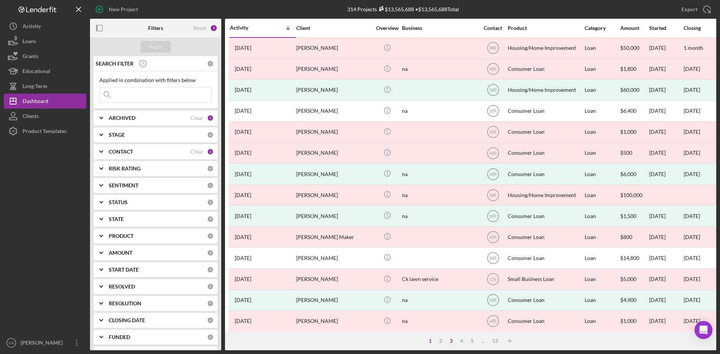
click at [450, 339] on div "3" at bounding box center [451, 341] width 11 height 6
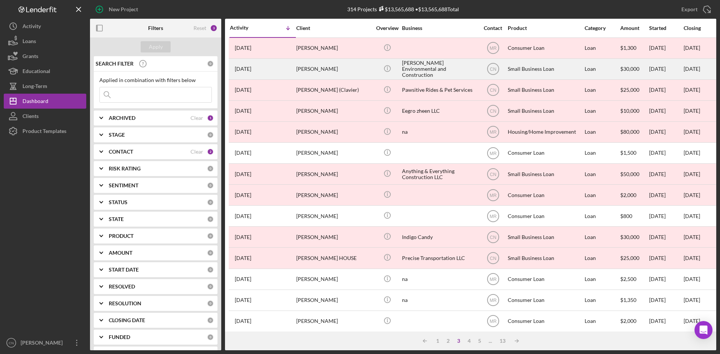
click at [306, 69] on div "James Taylor" at bounding box center [333, 69] width 75 height 20
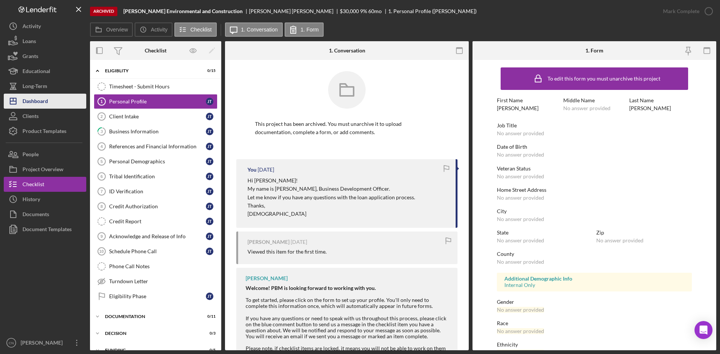
click at [26, 104] on div "Dashboard" at bounding box center [36, 102] width 26 height 17
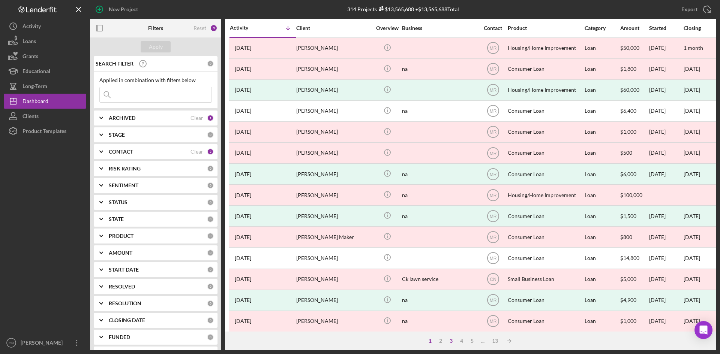
click at [451, 339] on div "3" at bounding box center [451, 341] width 11 height 6
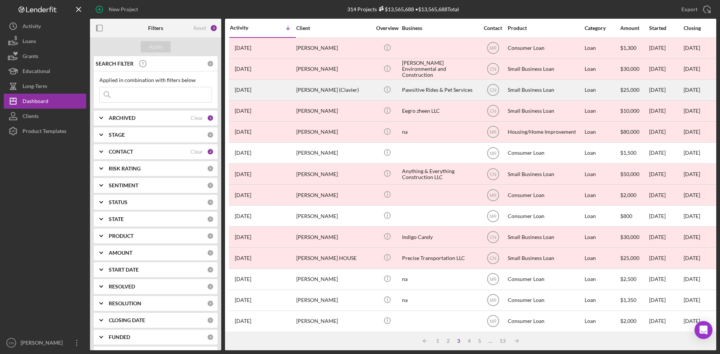
click at [340, 87] on div "Adrian Grasso (Clavier)" at bounding box center [333, 90] width 75 height 20
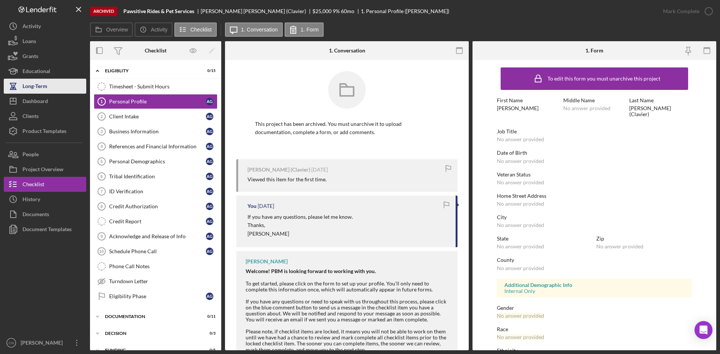
click at [35, 91] on div "Long-Term" at bounding box center [35, 87] width 25 height 17
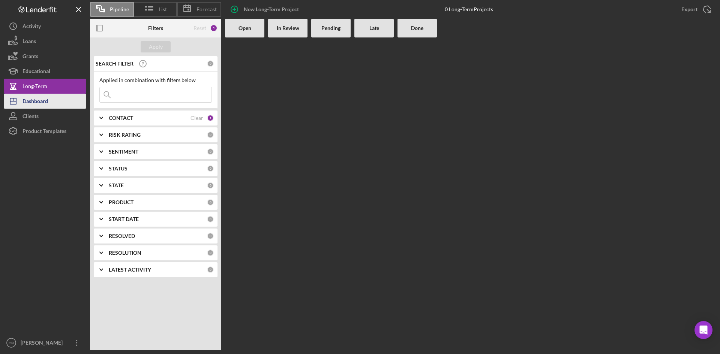
click at [35, 95] on div "Dashboard" at bounding box center [36, 102] width 26 height 17
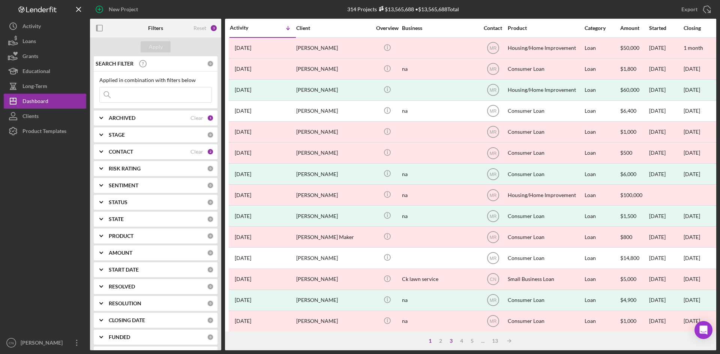
click at [449, 343] on div "3" at bounding box center [451, 341] width 11 height 6
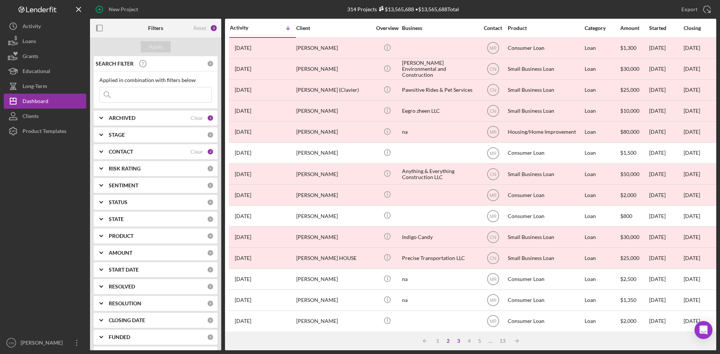
click at [449, 342] on div "2" at bounding box center [448, 341] width 11 height 6
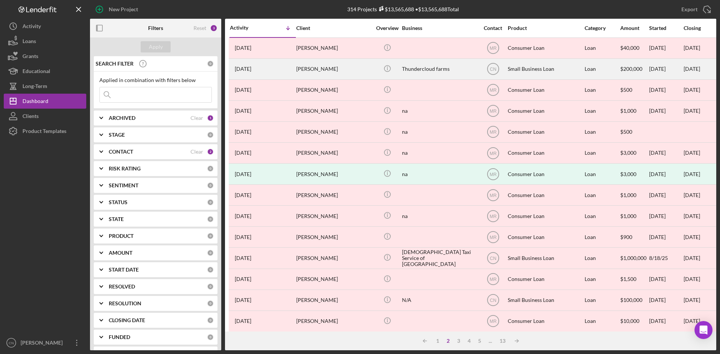
click at [322, 70] on div "Leslie Cloud" at bounding box center [333, 69] width 75 height 20
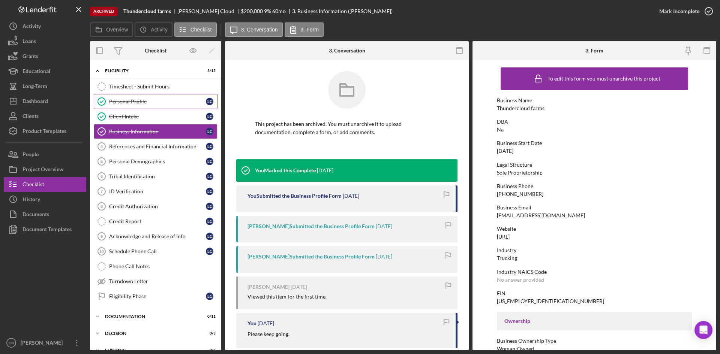
click at [142, 96] on link "Personal Profile Personal Profile L C" at bounding box center [156, 101] width 124 height 15
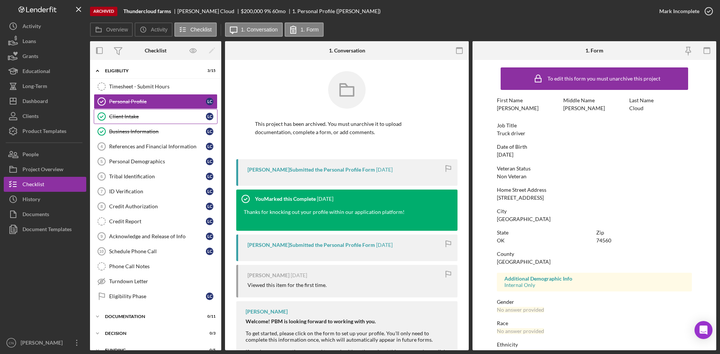
click at [116, 117] on div "Client Intake" at bounding box center [157, 117] width 97 height 6
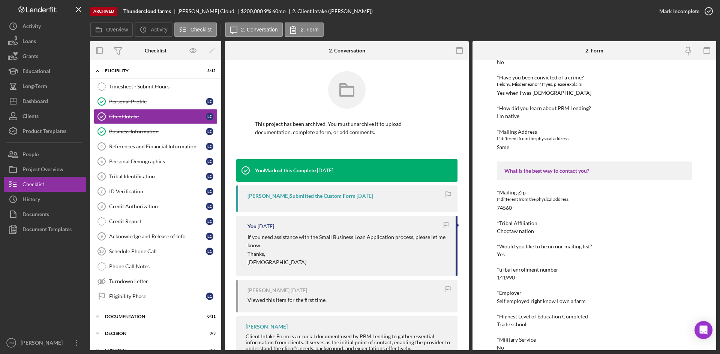
scroll to position [638, 0]
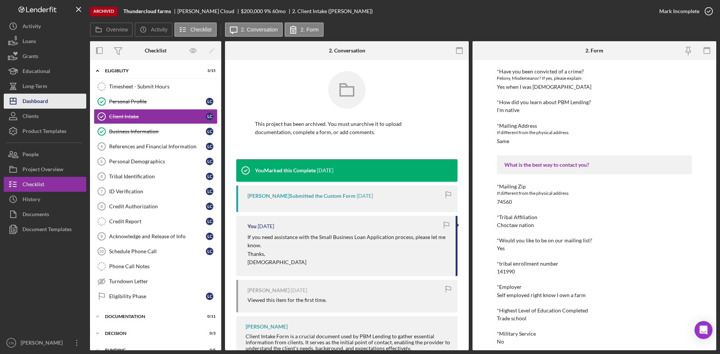
click at [36, 101] on div "Dashboard" at bounding box center [36, 102] width 26 height 17
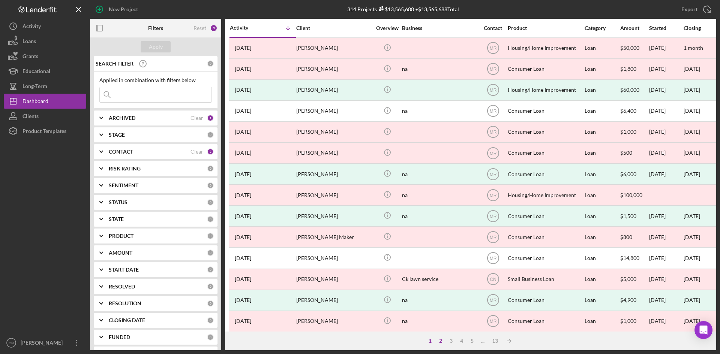
click at [438, 340] on div "2" at bounding box center [440, 341] width 11 height 6
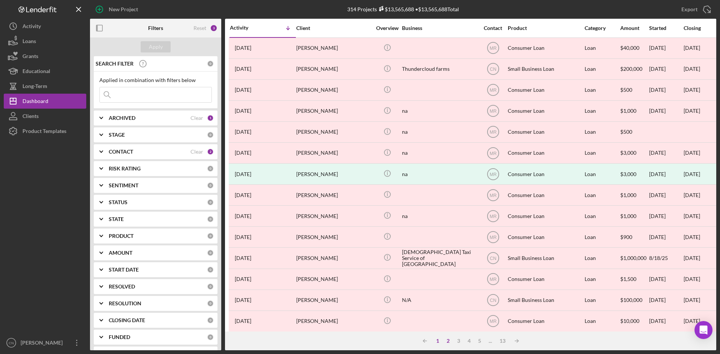
click at [438, 339] on div "1" at bounding box center [437, 341] width 11 height 6
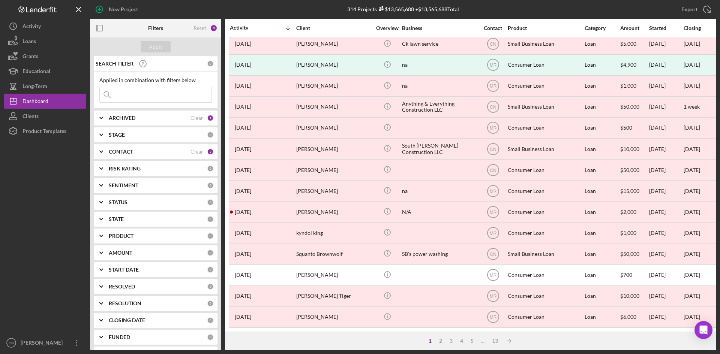
scroll to position [241, 0]
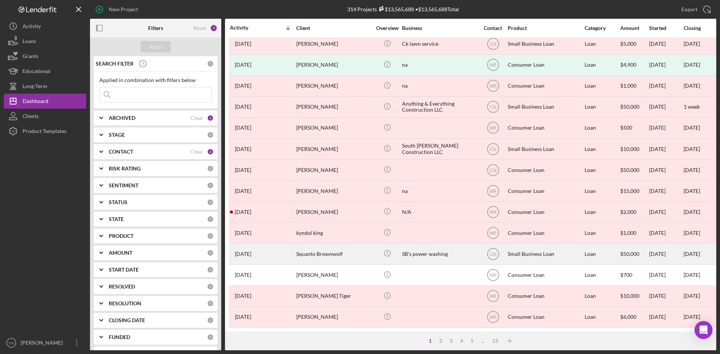
click at [332, 249] on div "Squanto Brownwolf" at bounding box center [333, 254] width 75 height 20
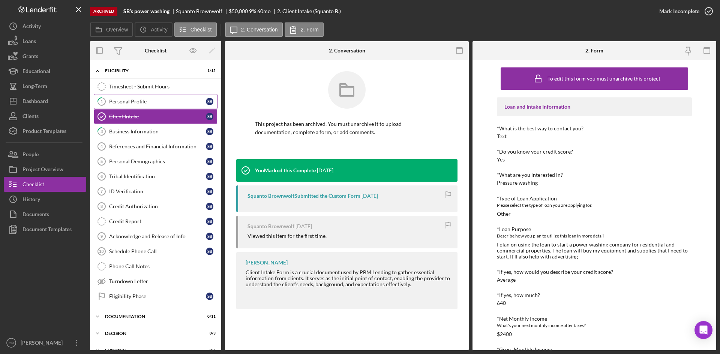
click at [130, 101] on div "Personal Profile" at bounding box center [157, 102] width 97 height 6
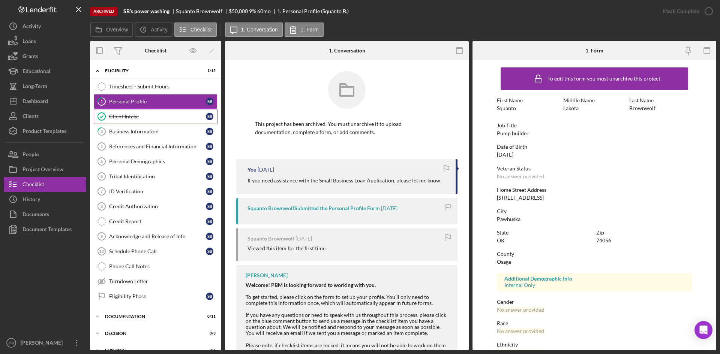
click at [119, 115] on div "Client Intake" at bounding box center [157, 117] width 97 height 6
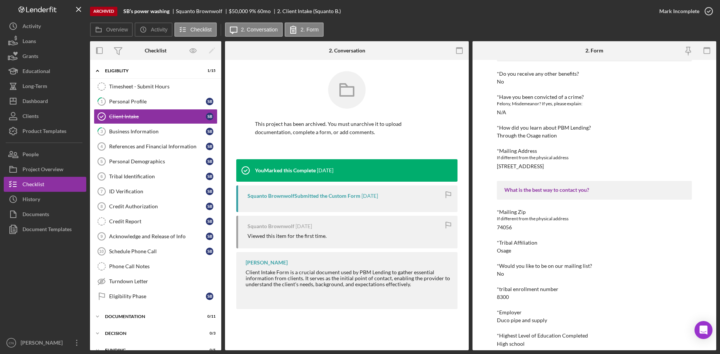
scroll to position [750, 0]
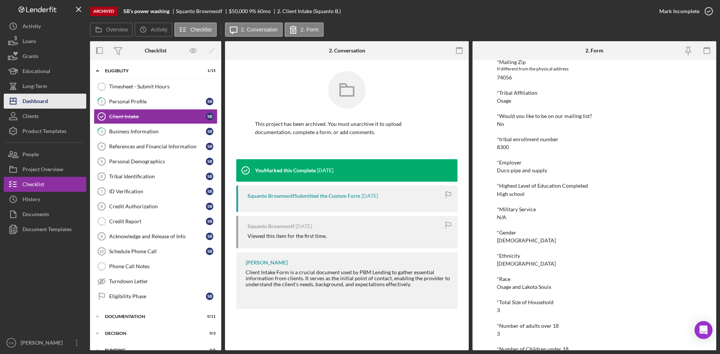
click at [35, 101] on div "Dashboard" at bounding box center [36, 102] width 26 height 17
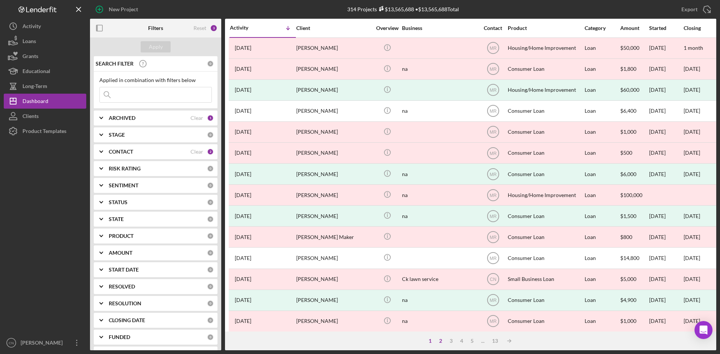
click at [439, 341] on div "2" at bounding box center [440, 341] width 11 height 6
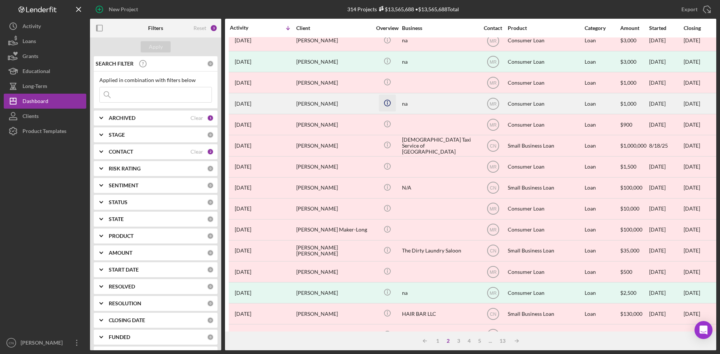
scroll to position [150, 0]
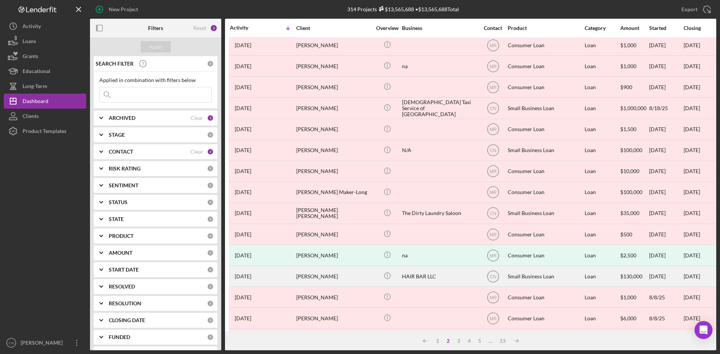
click at [318, 281] on div "Alexis Lapczenski" at bounding box center [333, 277] width 75 height 20
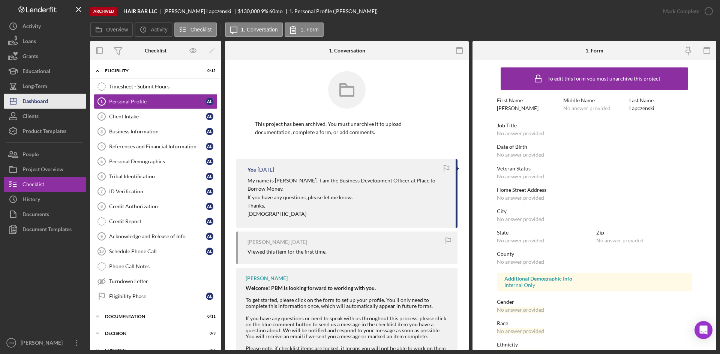
click at [44, 97] on div "Dashboard" at bounding box center [36, 102] width 26 height 17
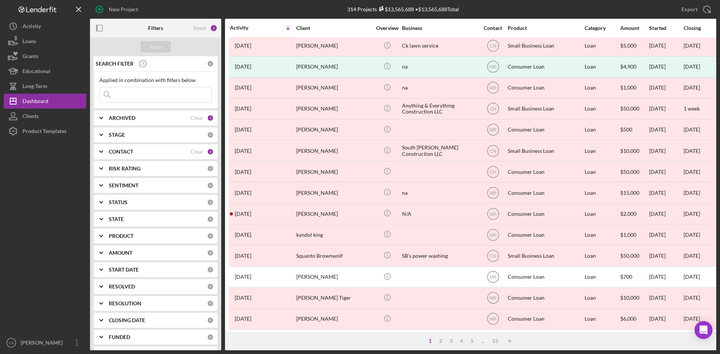
scroll to position [241, 0]
click at [439, 344] on div "2" at bounding box center [440, 341] width 11 height 6
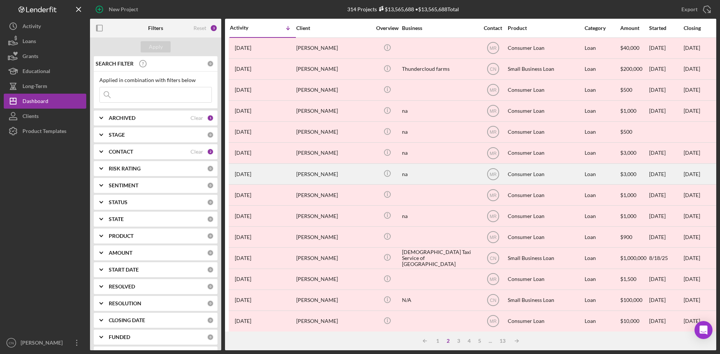
scroll to position [38, 0]
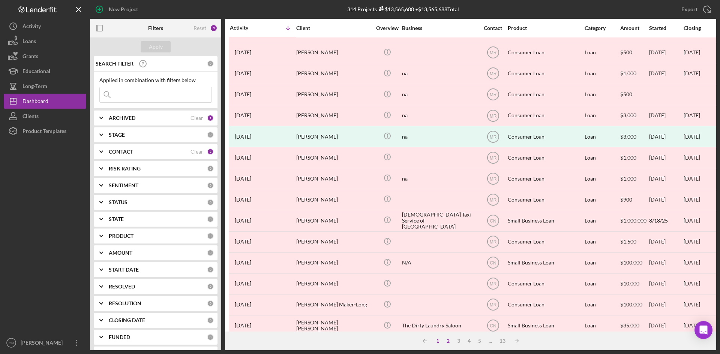
click at [437, 342] on div "1" at bounding box center [437, 341] width 11 height 6
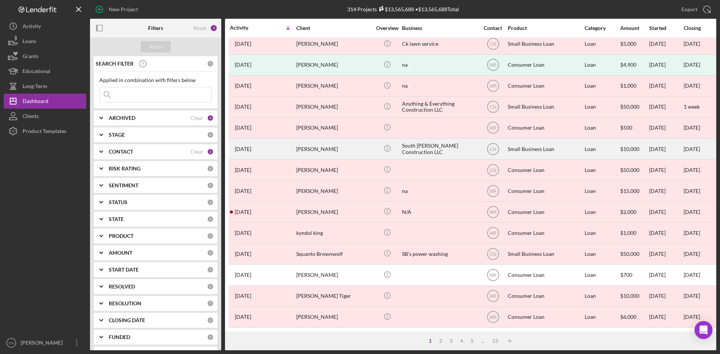
scroll to position [241, 0]
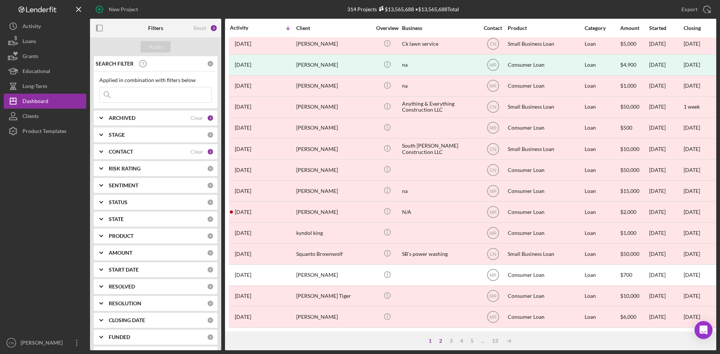
click at [441, 341] on div "2" at bounding box center [440, 341] width 11 height 6
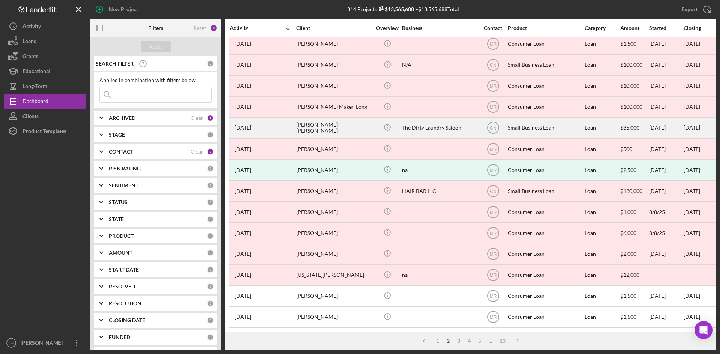
click at [319, 118] on div "Erik Albarran wick" at bounding box center [333, 128] width 75 height 20
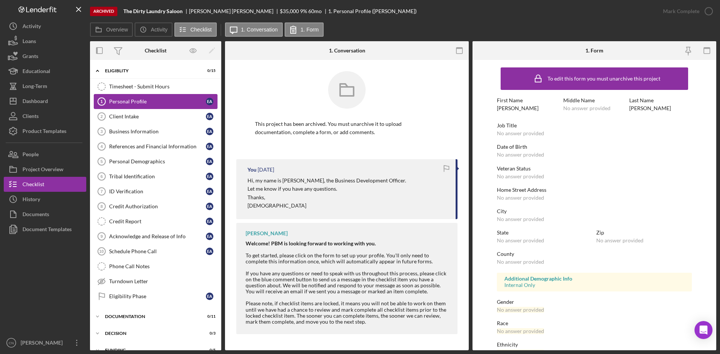
click at [122, 96] on link "Personal Profile 1 Personal Profile E A" at bounding box center [156, 101] width 124 height 15
click at [37, 101] on div "Dashboard" at bounding box center [36, 102] width 26 height 17
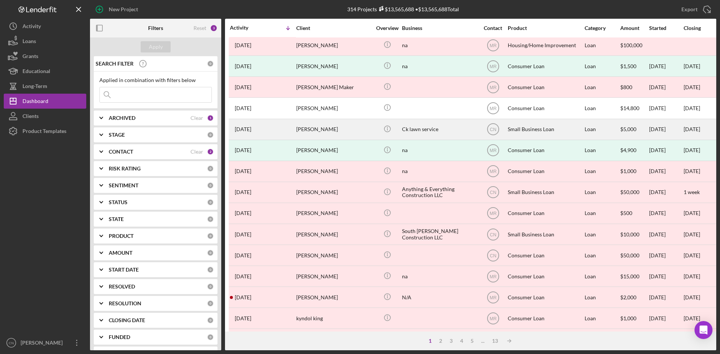
scroll to position [241, 0]
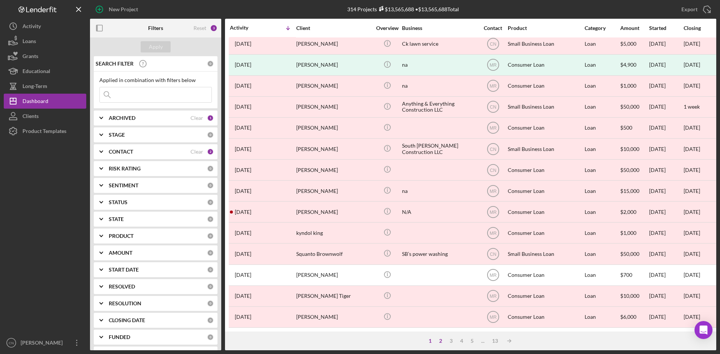
click at [443, 343] on div "2" at bounding box center [440, 341] width 11 height 6
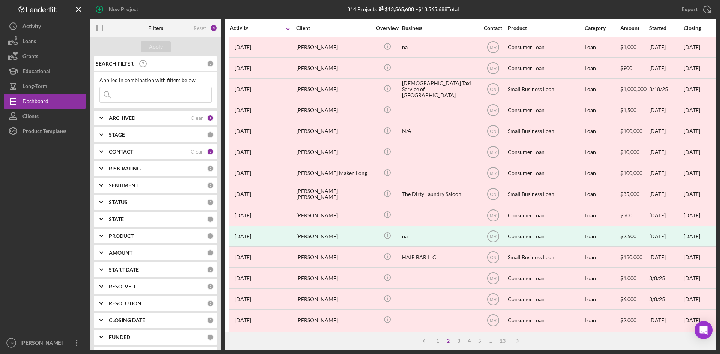
scroll to position [166, 0]
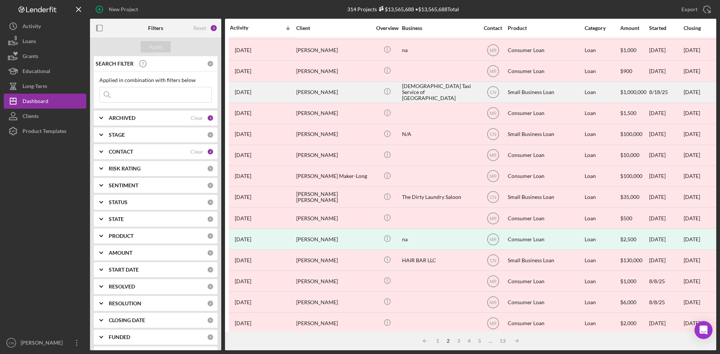
click at [414, 92] on div "Native American Taxi Service of Pawhuska" at bounding box center [439, 92] width 75 height 20
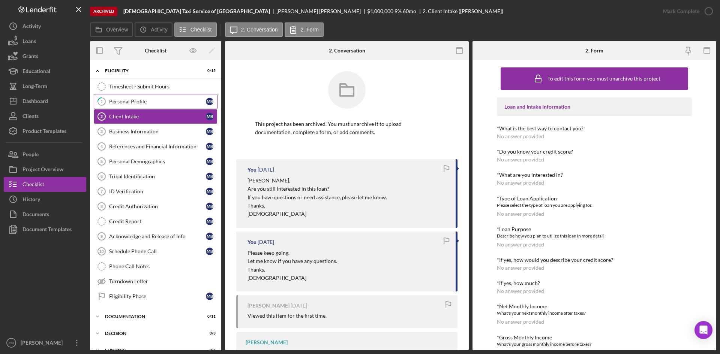
click at [114, 99] on div "Personal Profile" at bounding box center [157, 102] width 97 height 6
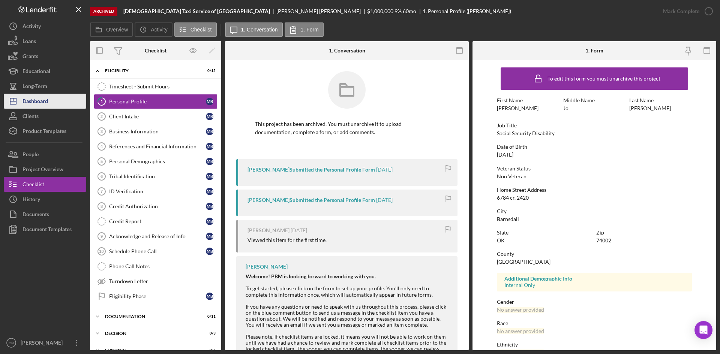
click at [22, 96] on icon "Icon/Dashboard" at bounding box center [13, 101] width 19 height 19
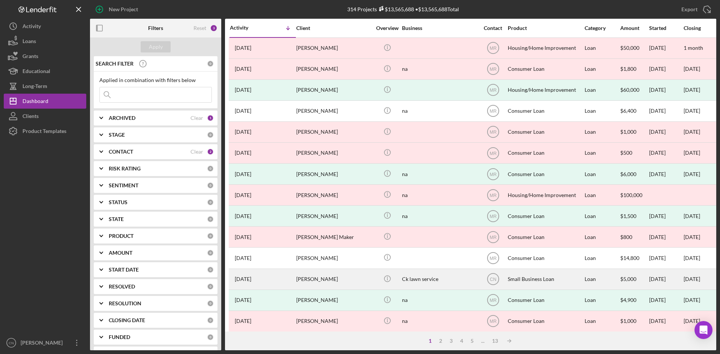
click at [315, 282] on div "Chris KILPATRICK" at bounding box center [333, 280] width 75 height 20
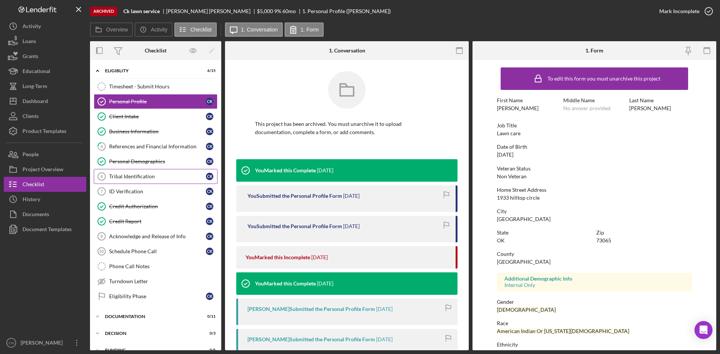
click at [129, 171] on link "Tribal Identification 6 Tribal Identification C K" at bounding box center [156, 176] width 124 height 15
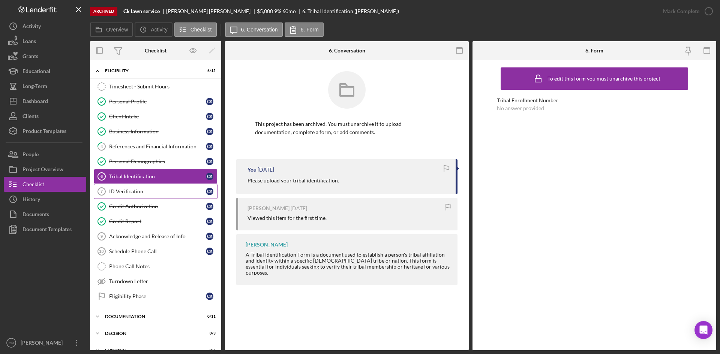
click at [131, 187] on link "ID Verification 7 ID Verification C K" at bounding box center [156, 191] width 124 height 15
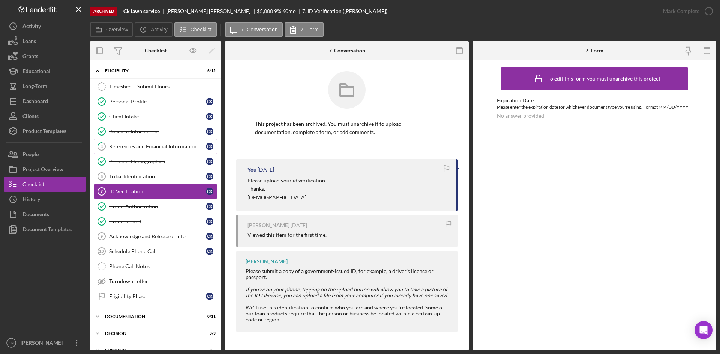
click at [129, 146] on div "References and Financial Information" at bounding box center [157, 147] width 97 height 6
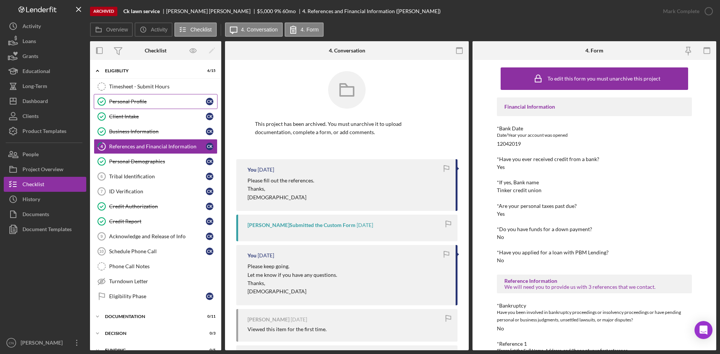
click at [129, 95] on link "Personal Profile Personal Profile C K" at bounding box center [156, 101] width 124 height 15
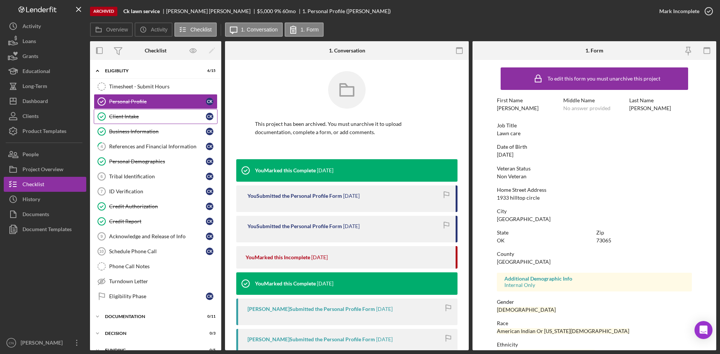
click at [107, 112] on icon "Client Intake" at bounding box center [101, 116] width 19 height 19
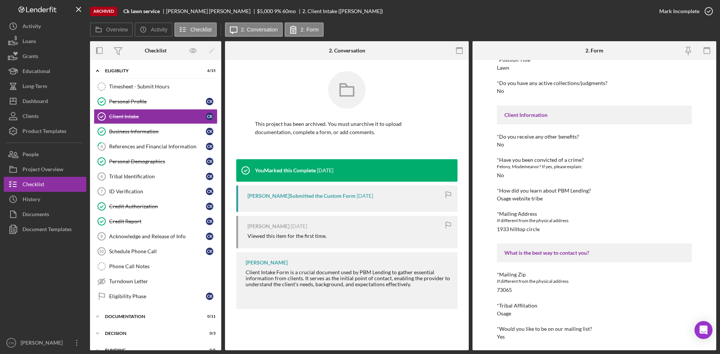
scroll to position [713, 0]
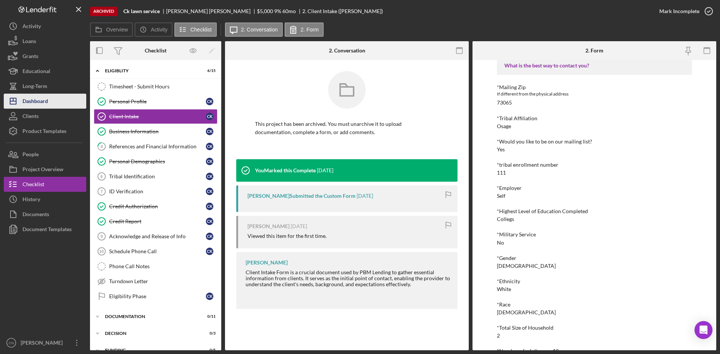
click at [39, 100] on div "Dashboard" at bounding box center [36, 102] width 26 height 17
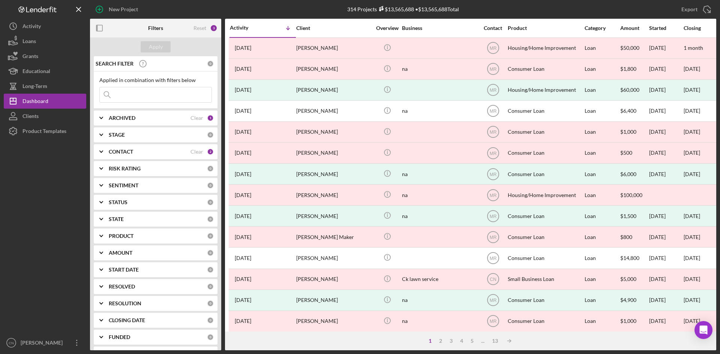
click at [130, 118] on b "ARCHIVED" at bounding box center [122, 118] width 27 height 6
click at [105, 147] on input "Active" at bounding box center [104, 149] width 8 height 8
checkbox input "true"
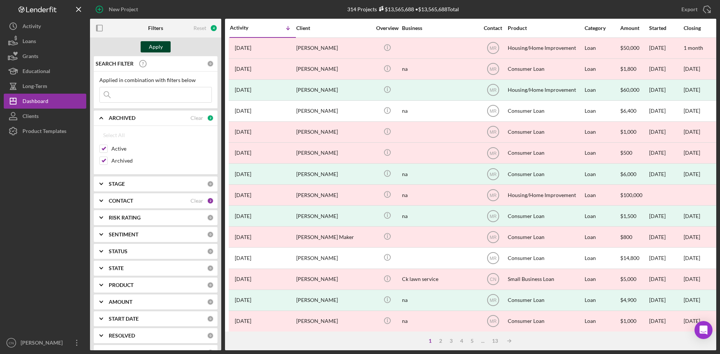
click at [147, 47] on button "Apply" at bounding box center [156, 46] width 30 height 11
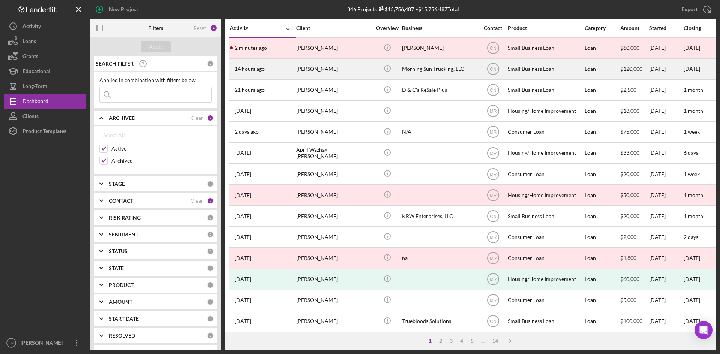
click at [304, 75] on div "Mckenzie Meade" at bounding box center [333, 69] width 75 height 20
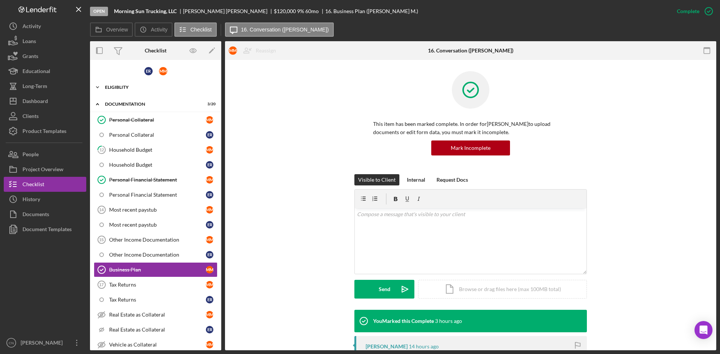
click at [131, 89] on div "Eligiblity" at bounding box center [158, 87] width 107 height 5
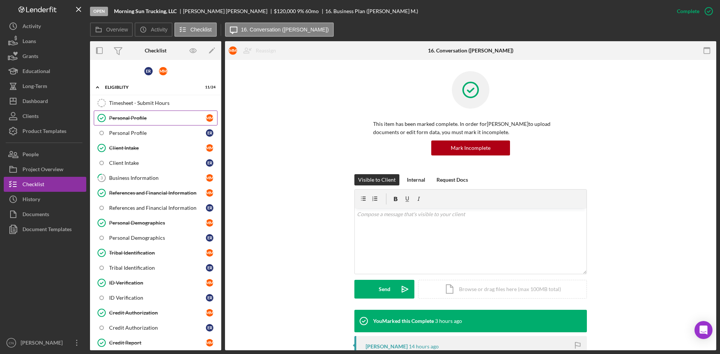
click at [127, 116] on div "Personal Profile" at bounding box center [157, 118] width 97 height 6
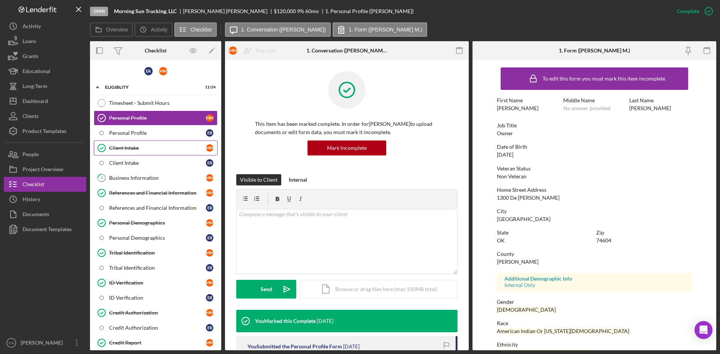
click at [129, 141] on link "Client Intake Client Intake M M" at bounding box center [156, 148] width 124 height 15
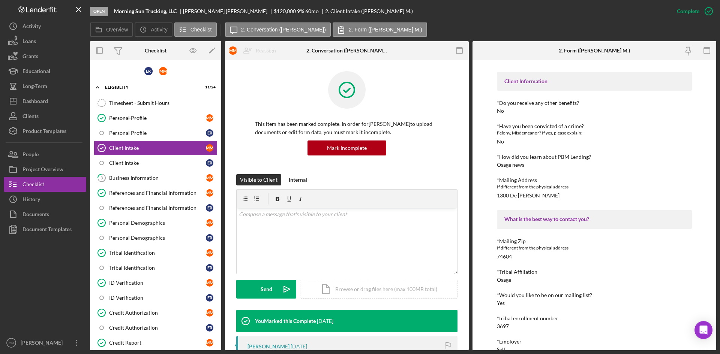
scroll to position [600, 0]
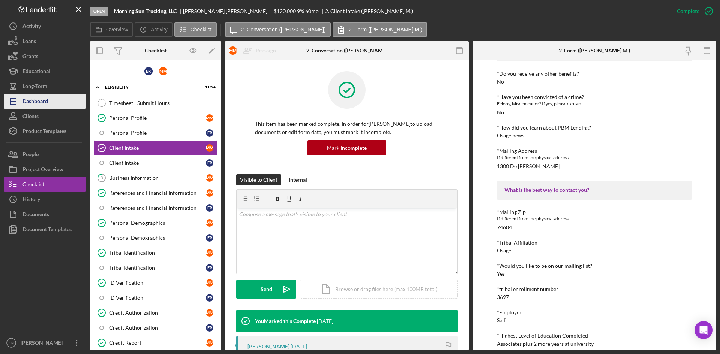
click at [28, 102] on div "Dashboard" at bounding box center [36, 102] width 26 height 17
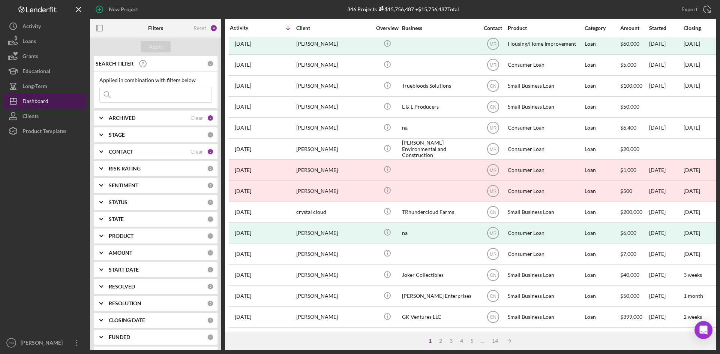
scroll to position [241, 0]
click at [443, 339] on div "2" at bounding box center [440, 341] width 11 height 6
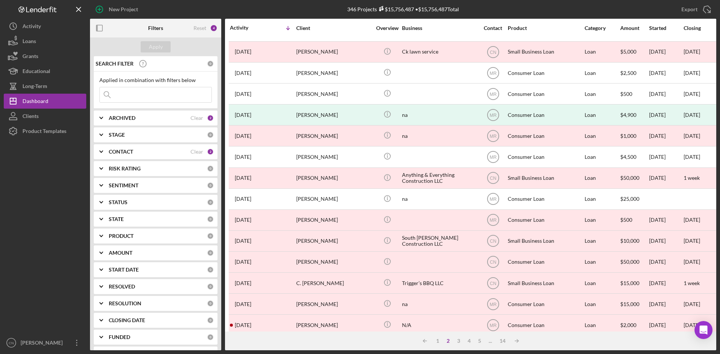
scroll to position [113, 0]
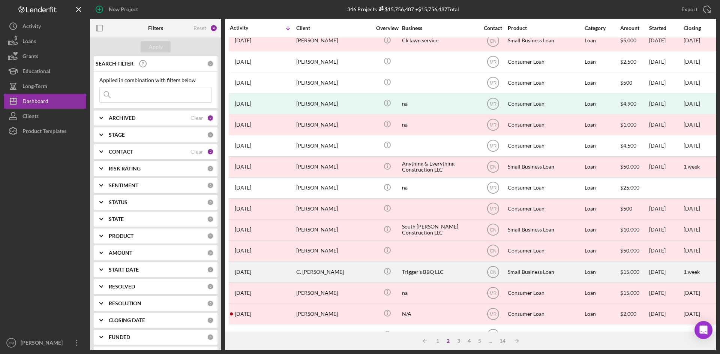
click at [324, 269] on div "C. Boyd Kincaid" at bounding box center [333, 272] width 75 height 20
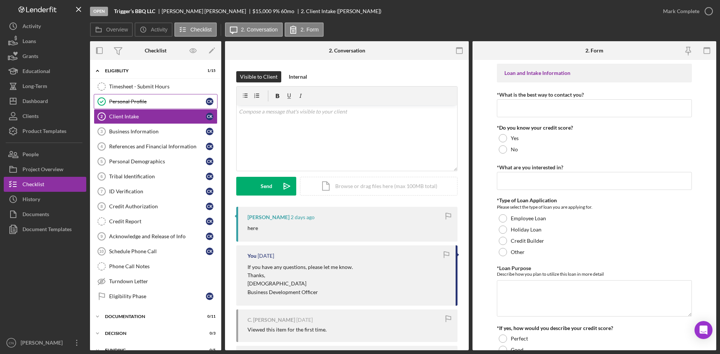
click at [130, 102] on div "Personal Profile" at bounding box center [157, 102] width 97 height 6
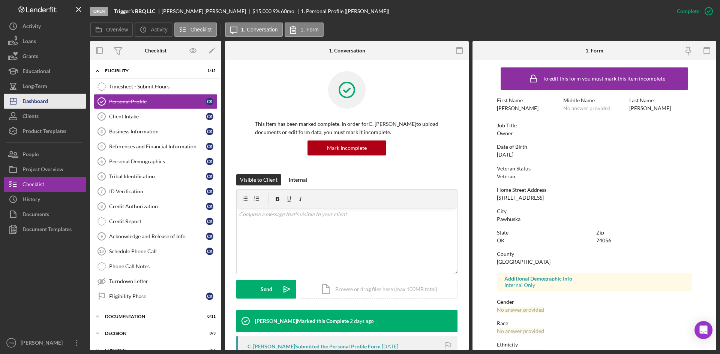
click at [41, 102] on div "Dashboard" at bounding box center [36, 102] width 26 height 17
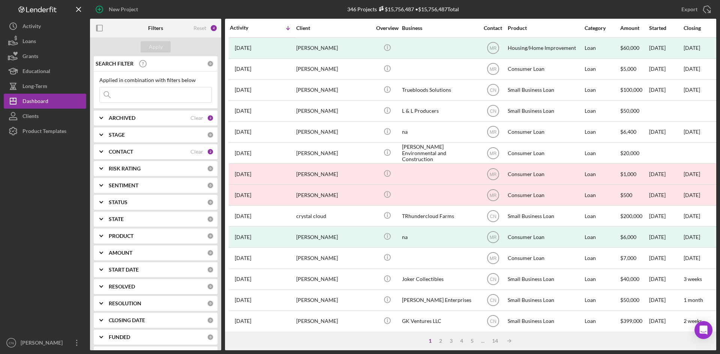
scroll to position [241, 0]
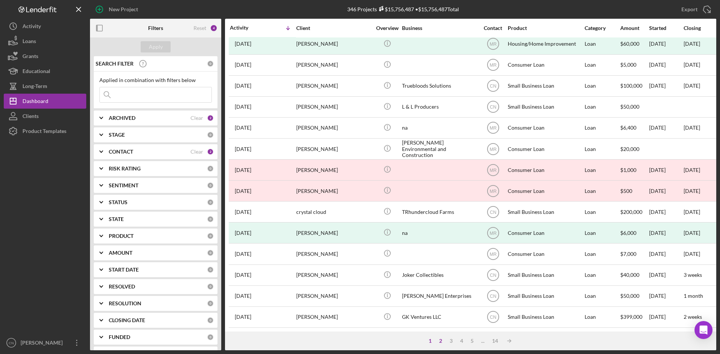
click at [442, 339] on div "2" at bounding box center [440, 341] width 11 height 6
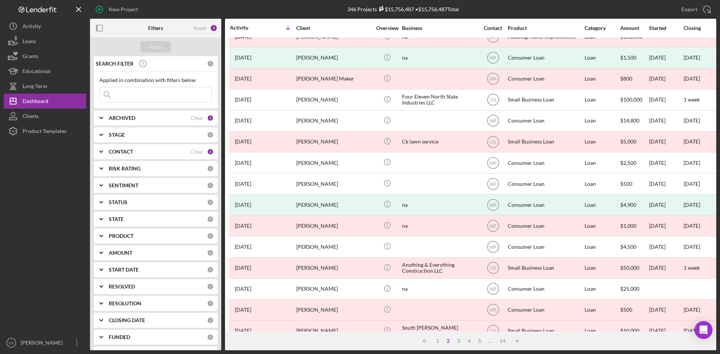
scroll to position [0, 0]
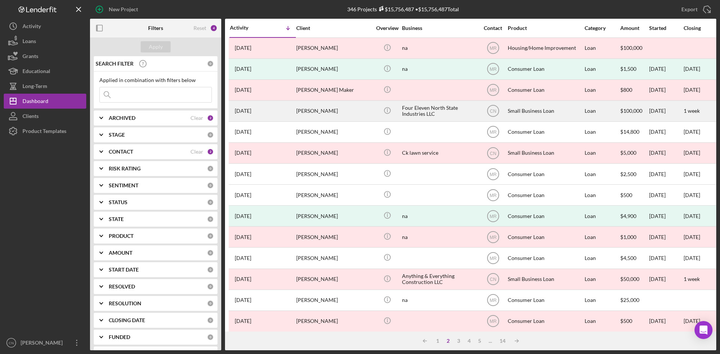
click at [320, 106] on div "Karmen Brown" at bounding box center [333, 111] width 75 height 20
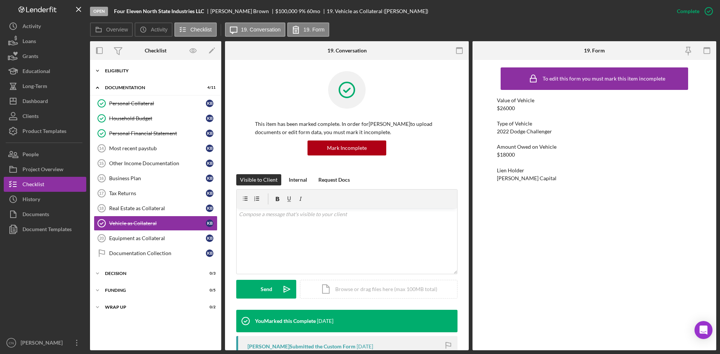
click at [112, 71] on div "Eligiblity" at bounding box center [158, 71] width 107 height 5
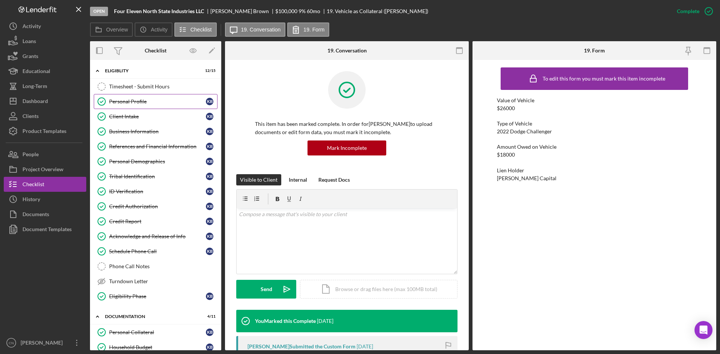
click at [126, 100] on div "Personal Profile" at bounding box center [157, 102] width 97 height 6
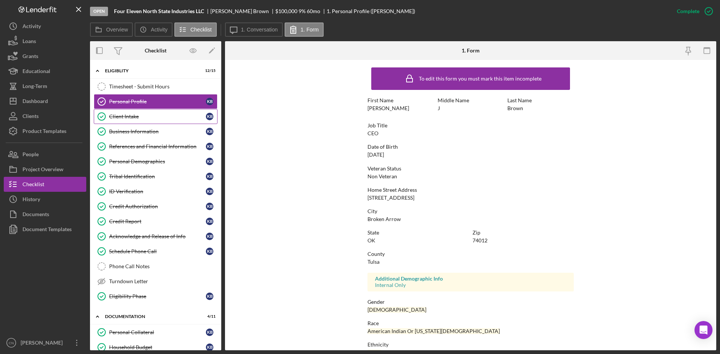
click at [128, 115] on div "Client Intake" at bounding box center [157, 117] width 97 height 6
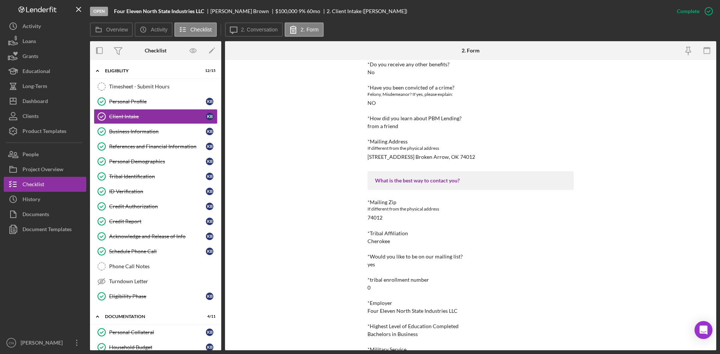
scroll to position [713, 0]
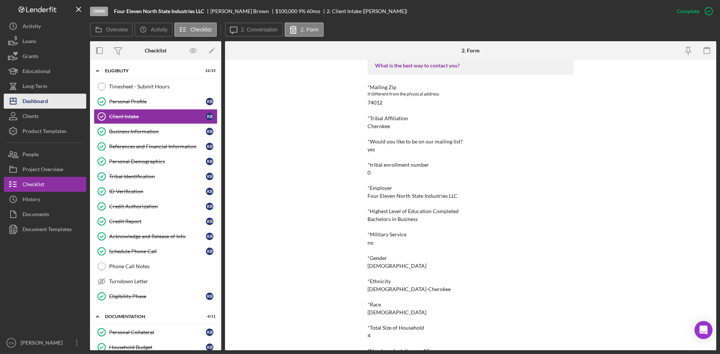
click at [21, 106] on icon "Icon/Dashboard" at bounding box center [13, 101] width 19 height 19
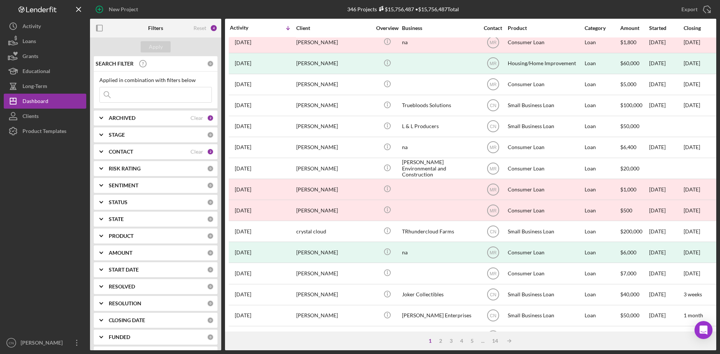
scroll to position [241, 0]
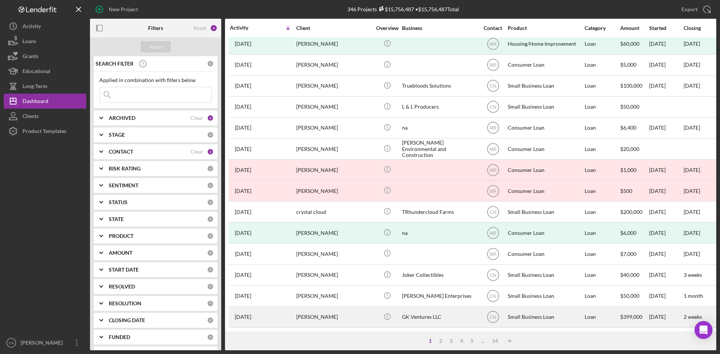
click at [294, 309] on div "3 weeks ago Gina Knapp" at bounding box center [263, 318] width 66 height 20
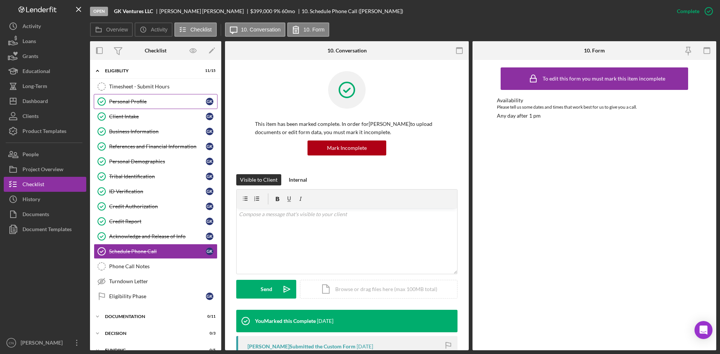
click at [126, 104] on div "Personal Profile" at bounding box center [157, 102] width 97 height 6
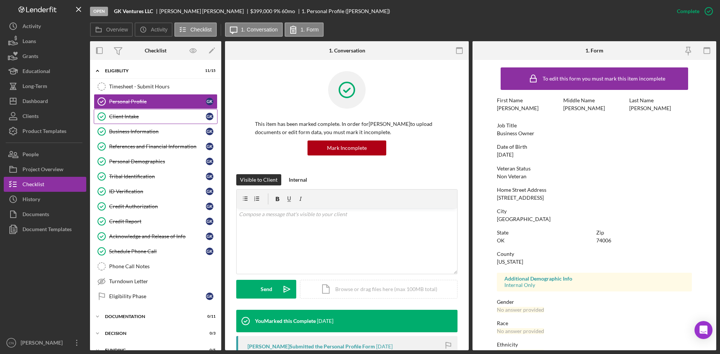
click at [122, 121] on link "Client Intake Client Intake G K" at bounding box center [156, 116] width 124 height 15
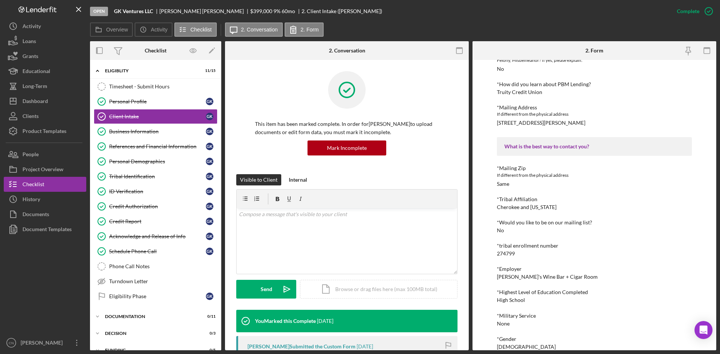
scroll to position [782, 0]
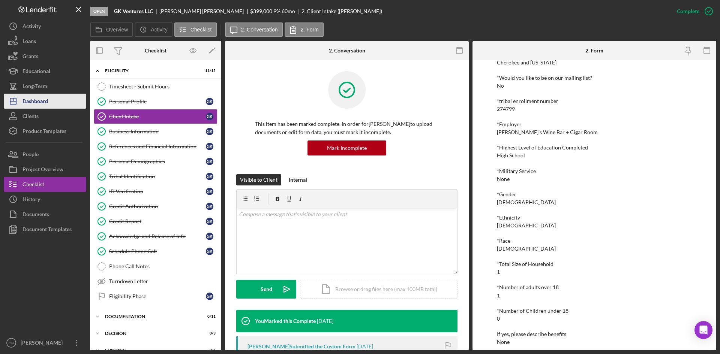
click at [27, 102] on div "Dashboard" at bounding box center [36, 102] width 26 height 17
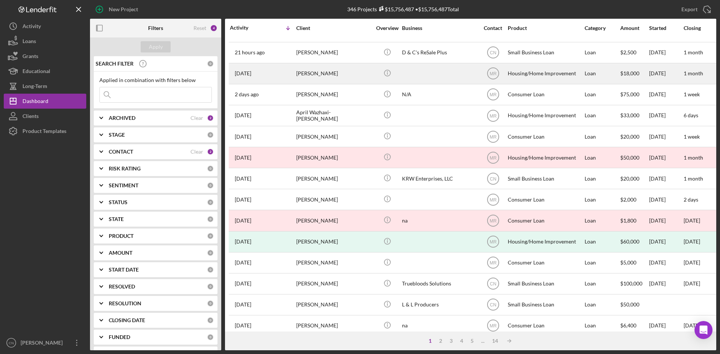
scroll to position [75, 0]
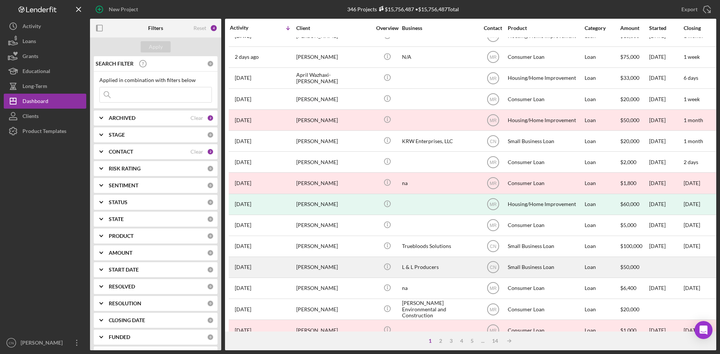
click at [307, 266] on div "David Bird" at bounding box center [333, 268] width 75 height 20
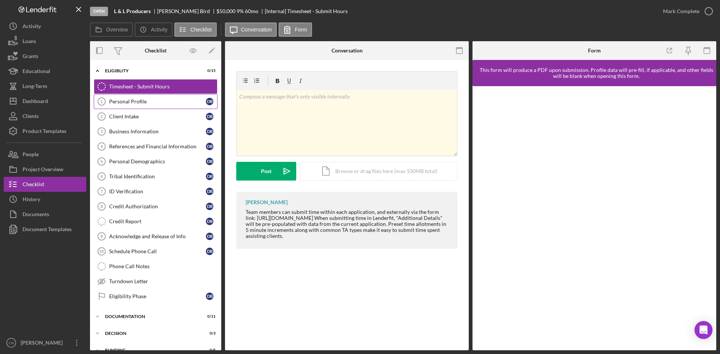
click at [141, 99] on div "Personal Profile" at bounding box center [157, 102] width 97 height 6
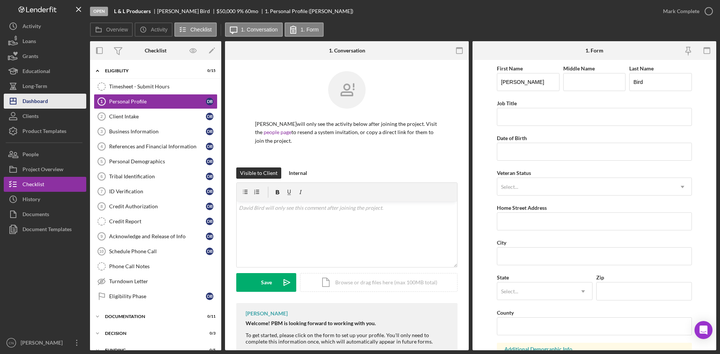
click at [54, 103] on button "Icon/Dashboard Dashboard" at bounding box center [45, 101] width 83 height 15
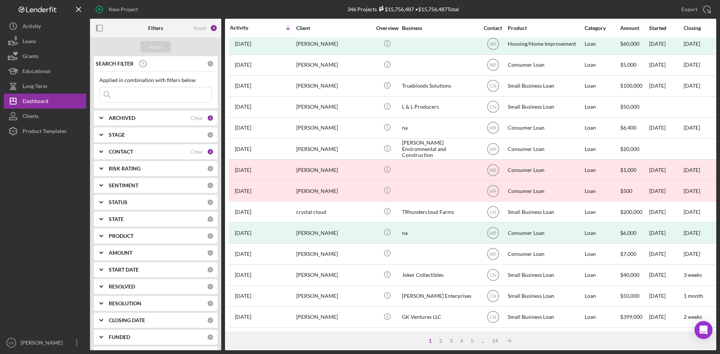
scroll to position [241, 0]
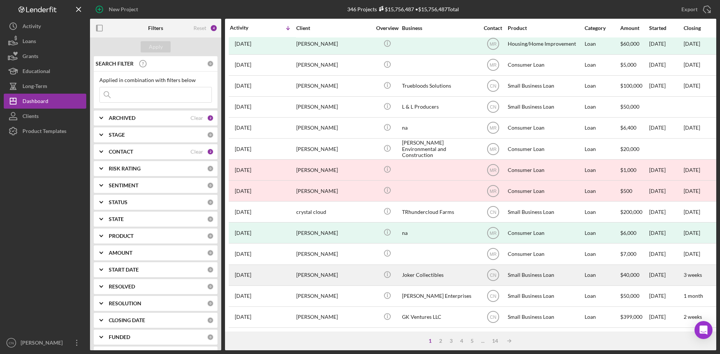
click at [416, 266] on div "Joker Collectibles" at bounding box center [439, 276] width 75 height 20
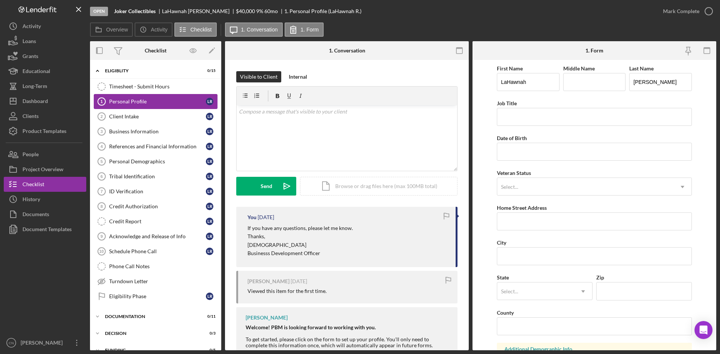
click at [117, 104] on div "Personal Profile" at bounding box center [157, 102] width 97 height 6
drag, startPoint x: 38, startPoint y: 99, endPoint x: 58, endPoint y: 103, distance: 21.0
click at [38, 99] on div "Dashboard" at bounding box center [36, 102] width 26 height 17
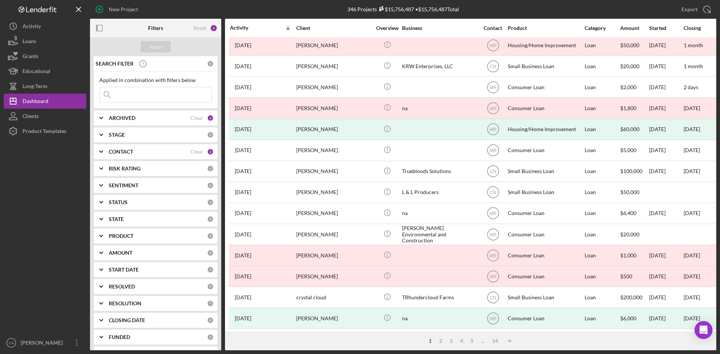
scroll to position [241, 0]
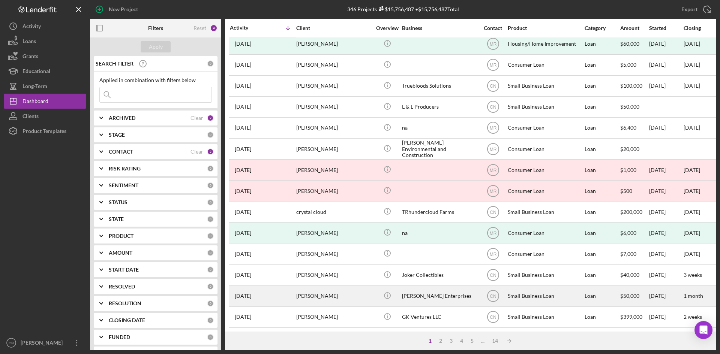
click at [318, 288] on div "Larry Plumlee" at bounding box center [333, 297] width 75 height 20
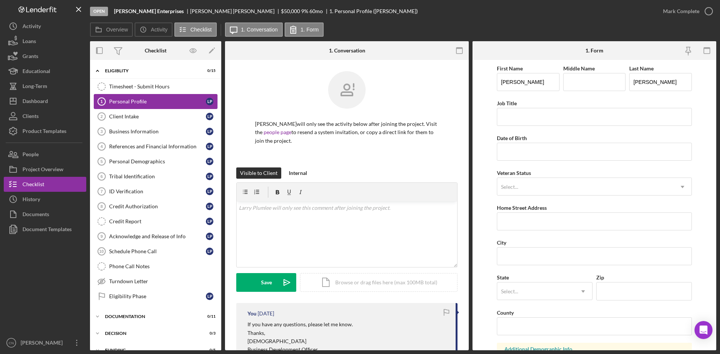
click at [115, 100] on div "Personal Profile" at bounding box center [157, 102] width 97 height 6
drag, startPoint x: 29, startPoint y: 105, endPoint x: 46, endPoint y: 100, distance: 17.9
click at [29, 105] on div "Dashboard" at bounding box center [36, 102] width 26 height 17
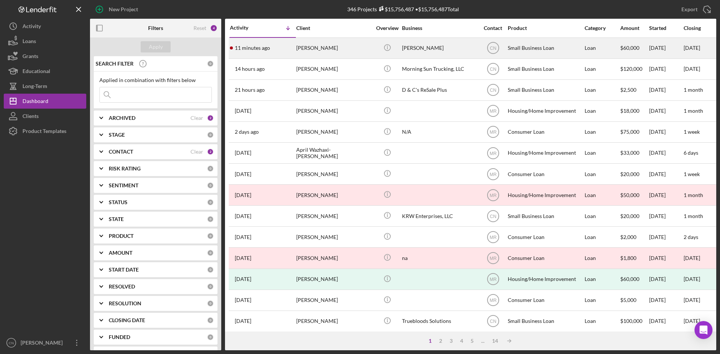
click at [278, 46] on div "11 minutes ago Sean Seaba" at bounding box center [263, 48] width 66 height 20
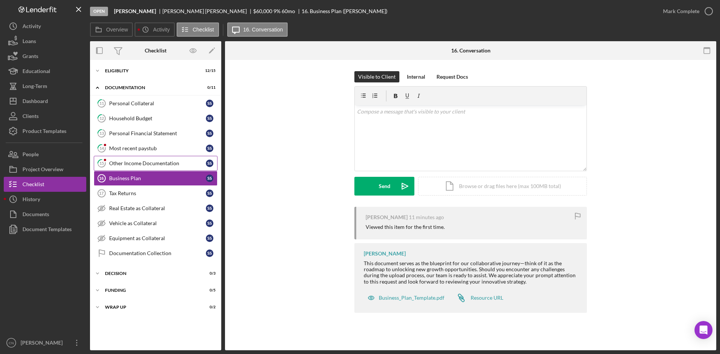
click at [126, 162] on div "Other Income Documentation" at bounding box center [157, 164] width 97 height 6
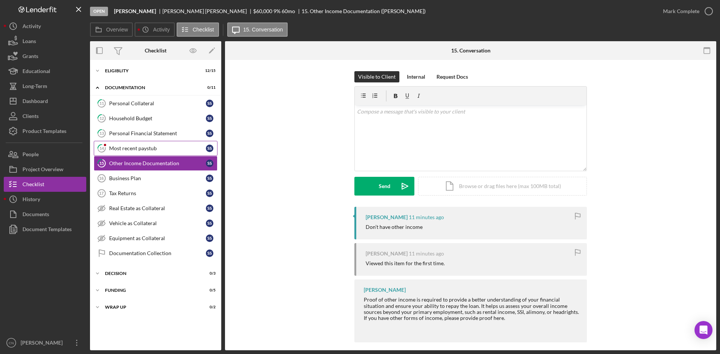
click at [134, 150] on div "Most recent paystub" at bounding box center [157, 149] width 97 height 6
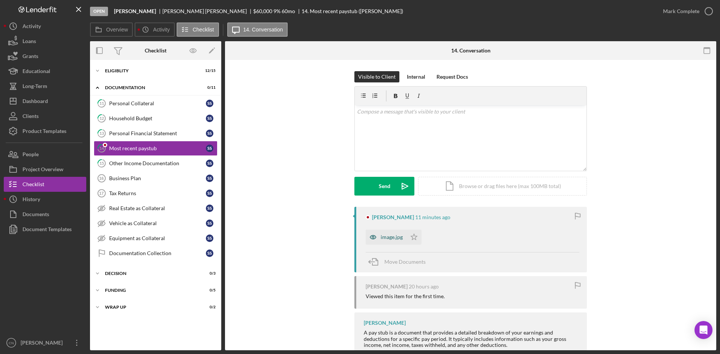
click at [392, 237] on div "image.jpg" at bounding box center [392, 237] width 22 height 6
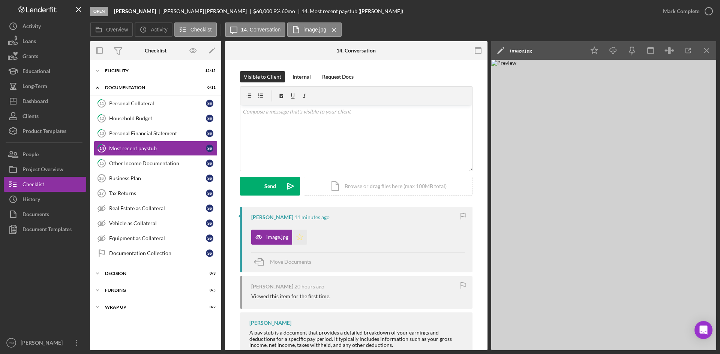
click at [300, 237] on polygon "button" at bounding box center [300, 237] width 6 height 6
click at [681, 49] on icon "button" at bounding box center [688, 50] width 17 height 17
click at [26, 103] on div "Dashboard" at bounding box center [36, 102] width 26 height 17
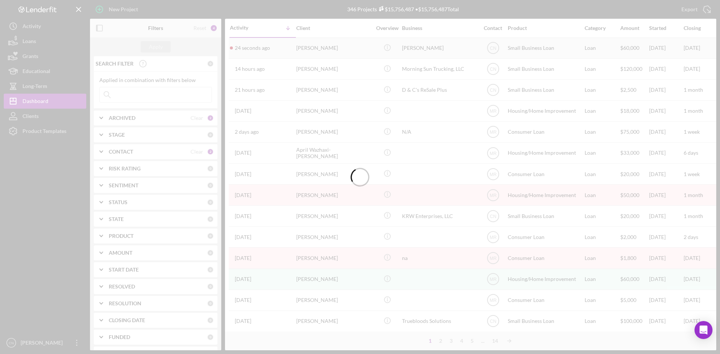
click at [262, 47] on time "24 seconds ago" at bounding box center [252, 48] width 35 height 6
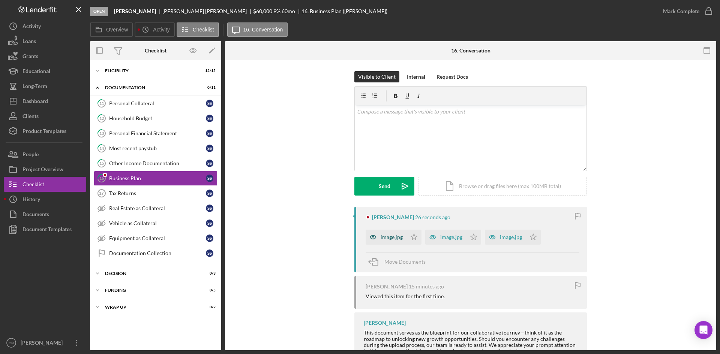
click at [391, 239] on div "image.jpg" at bounding box center [392, 237] width 22 height 6
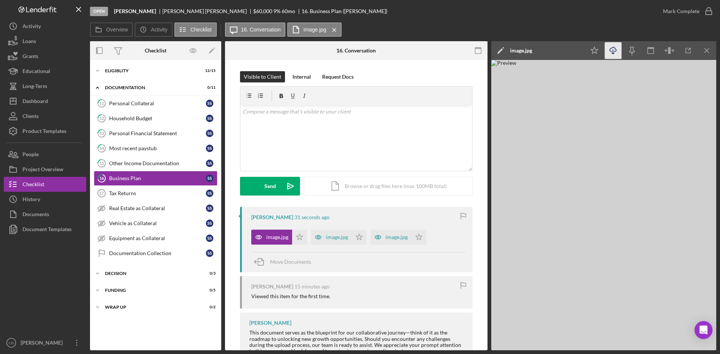
click at [617, 51] on icon "Icon/Download" at bounding box center [613, 50] width 17 height 17
click at [334, 239] on div "image.jpg" at bounding box center [337, 237] width 22 height 6
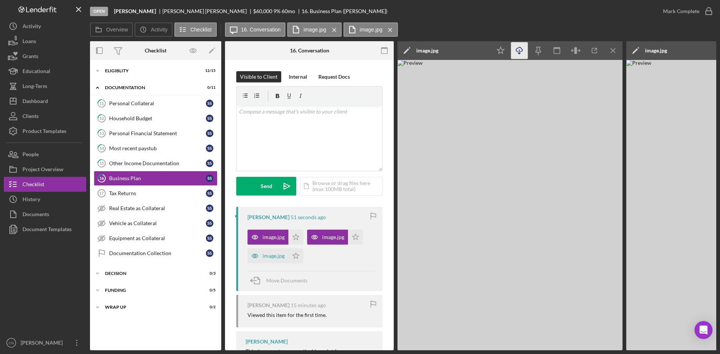
click at [522, 53] on icon "Icon/Download" at bounding box center [519, 50] width 17 height 17
click at [269, 255] on div "image.jpg" at bounding box center [274, 256] width 22 height 6
click at [516, 48] on icon "Icon/Download" at bounding box center [519, 50] width 17 height 17
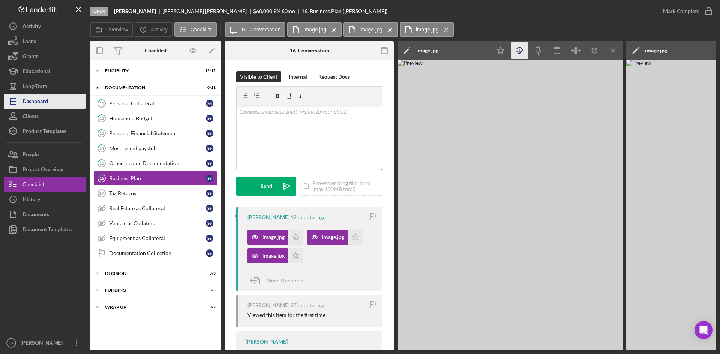
drag, startPoint x: 32, startPoint y: 89, endPoint x: 32, endPoint y: 95, distance: 6.8
click at [32, 89] on div "Long-Term" at bounding box center [35, 87] width 25 height 17
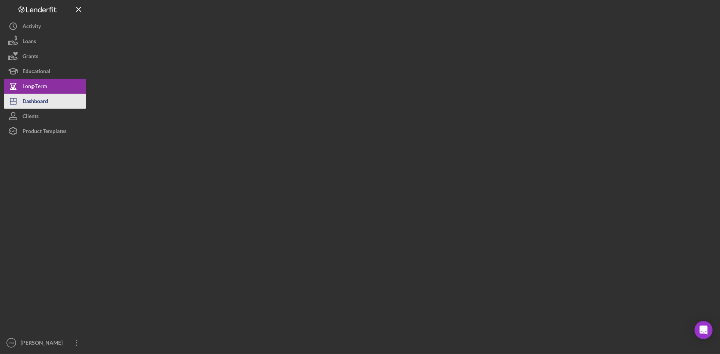
click at [31, 102] on div "Dashboard" at bounding box center [36, 102] width 26 height 17
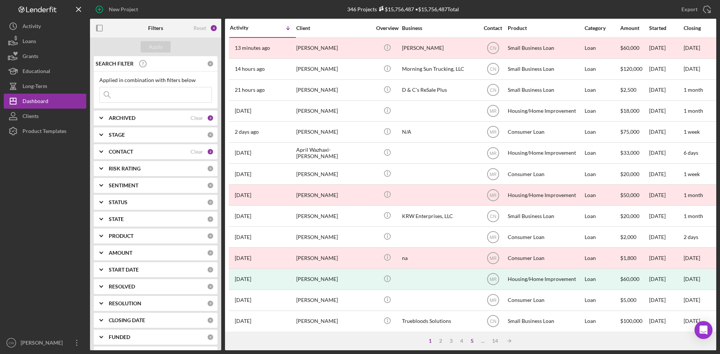
click at [474, 341] on div "5" at bounding box center [472, 341] width 11 height 6
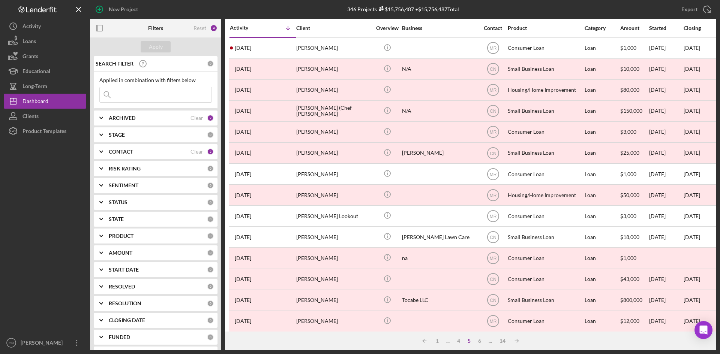
scroll to position [38, 0]
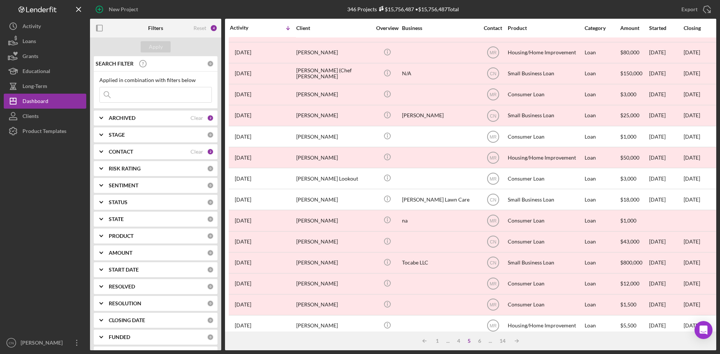
click at [479, 344] on div "6" at bounding box center [479, 341] width 11 height 6
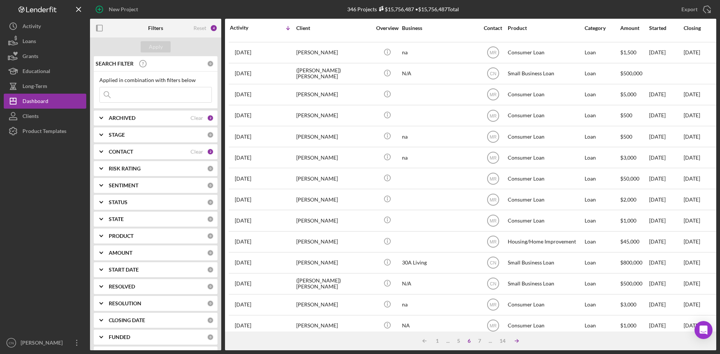
click at [518, 341] on icon "Icon/Table Sort Arrow" at bounding box center [516, 341] width 15 height 15
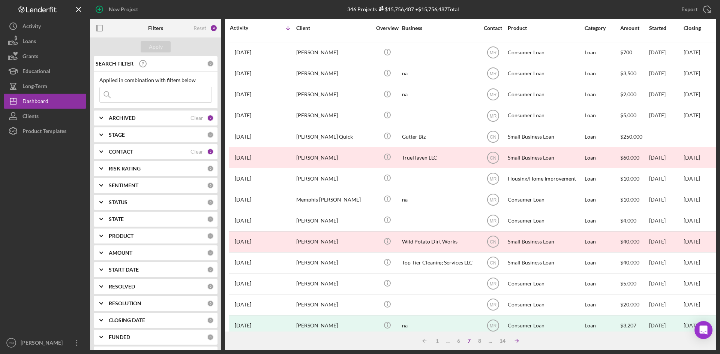
click at [518, 341] on polyline at bounding box center [518, 341] width 2 height 3
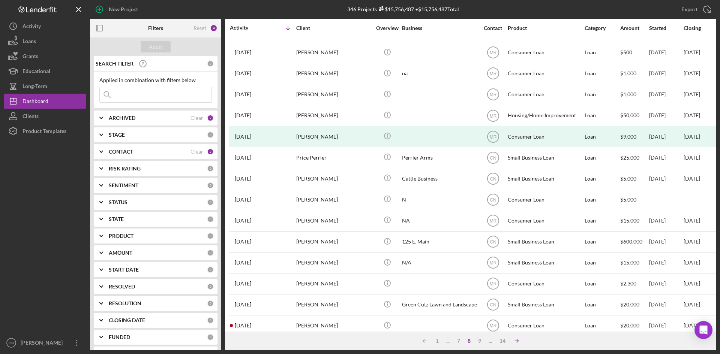
click at [518, 341] on polyline at bounding box center [518, 341] width 2 height 3
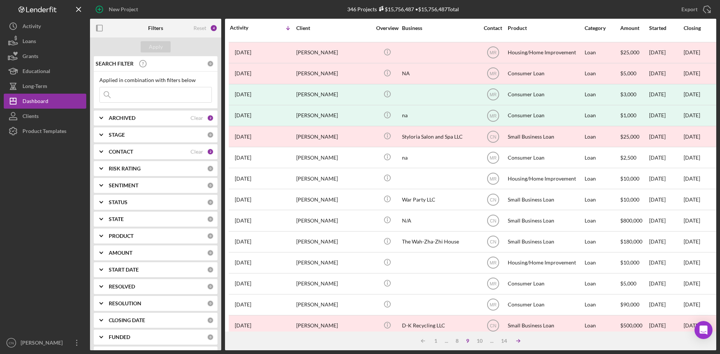
click at [518, 341] on icon "Icon/Table Sort Arrow" at bounding box center [518, 341] width 15 height 15
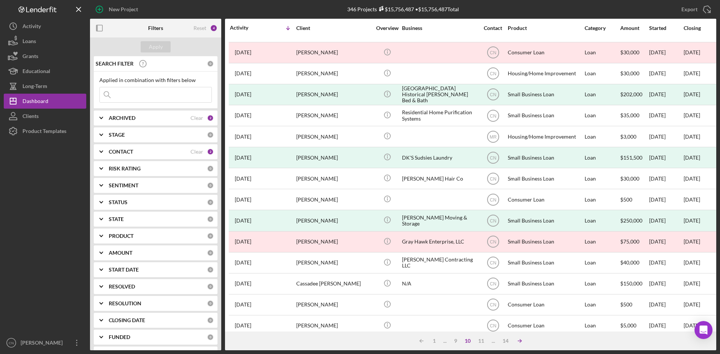
click at [518, 341] on icon "Icon/Table Sort Arrow" at bounding box center [519, 341] width 15 height 15
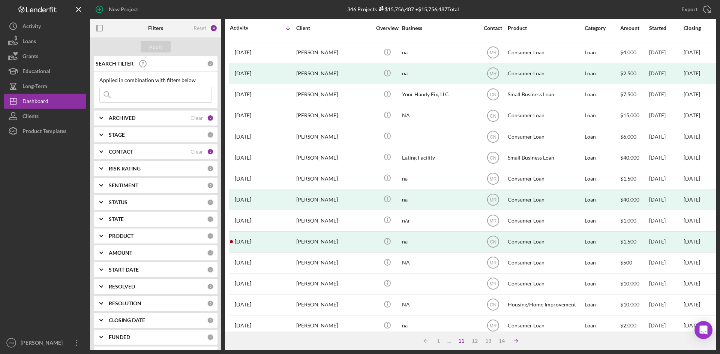
click at [518, 341] on icon "Icon/Table Sort Arrow" at bounding box center [516, 341] width 15 height 15
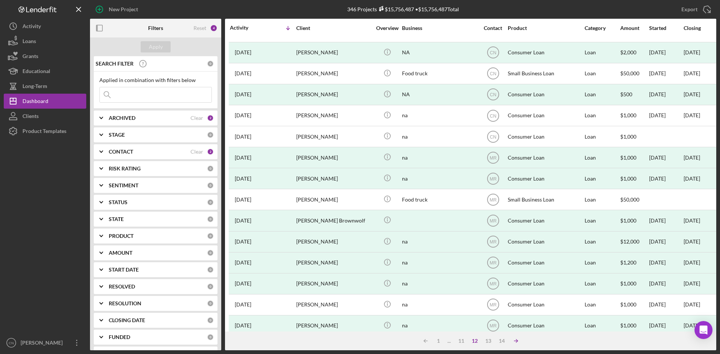
click at [518, 341] on icon "Icon/Table Sort Arrow" at bounding box center [516, 341] width 15 height 15
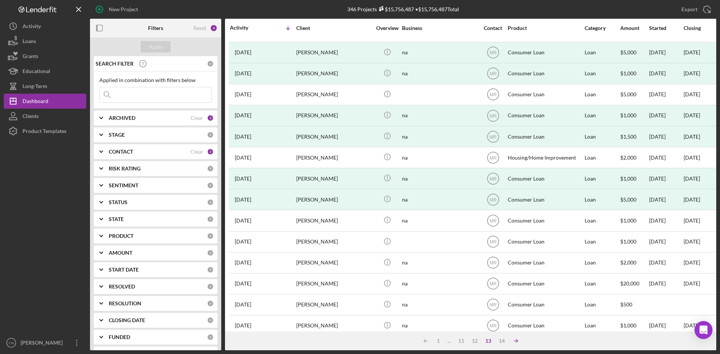
click at [518, 341] on icon "Icon/Table Sort Arrow" at bounding box center [516, 341] width 15 height 15
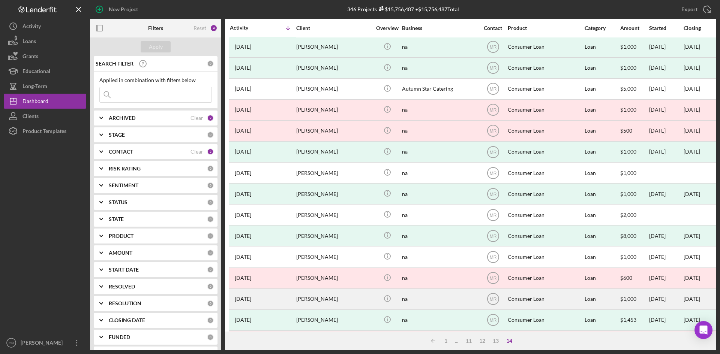
scroll to position [0, 0]
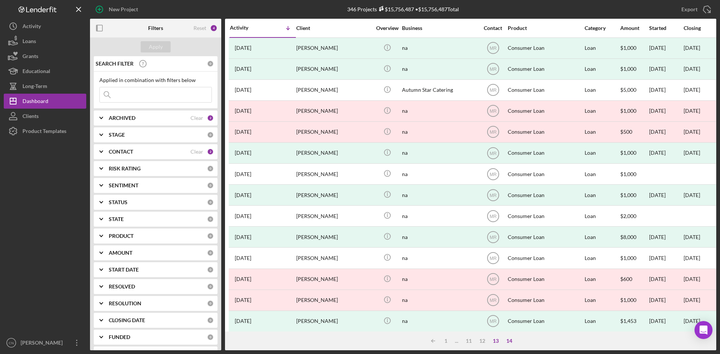
click at [495, 340] on div "13" at bounding box center [496, 341] width 14 height 6
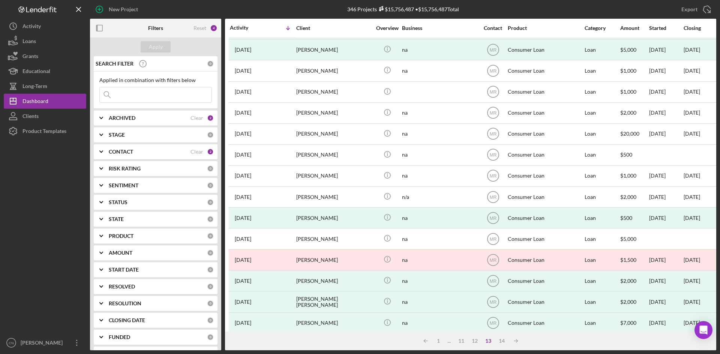
scroll to position [241, 0]
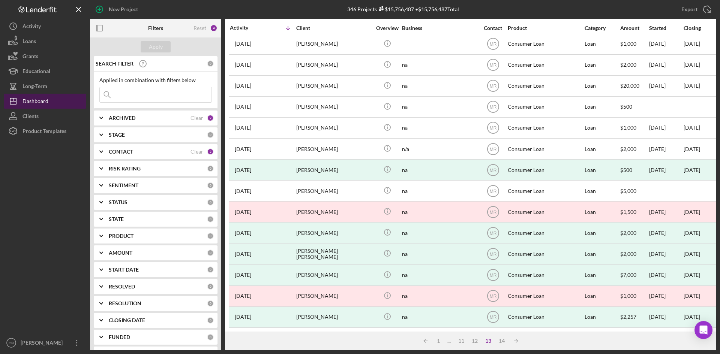
click at [27, 99] on div "Dashboard" at bounding box center [36, 102] width 26 height 17
click at [34, 99] on div "Dashboard" at bounding box center [36, 102] width 26 height 17
click at [130, 113] on div "ARCHIVED Clear 2" at bounding box center [161, 118] width 105 height 15
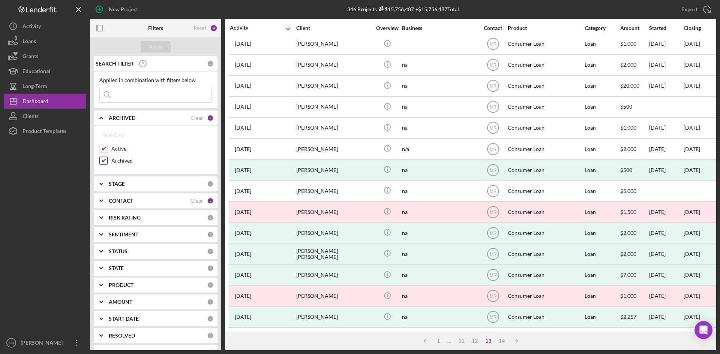
click at [102, 162] on input "Archived" at bounding box center [104, 161] width 8 height 8
checkbox input "false"
click at [162, 49] on button "Apply" at bounding box center [156, 46] width 30 height 11
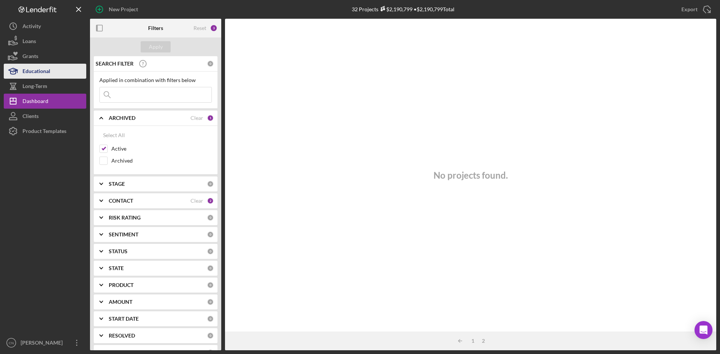
click at [39, 75] on div "Educational" at bounding box center [37, 72] width 28 height 17
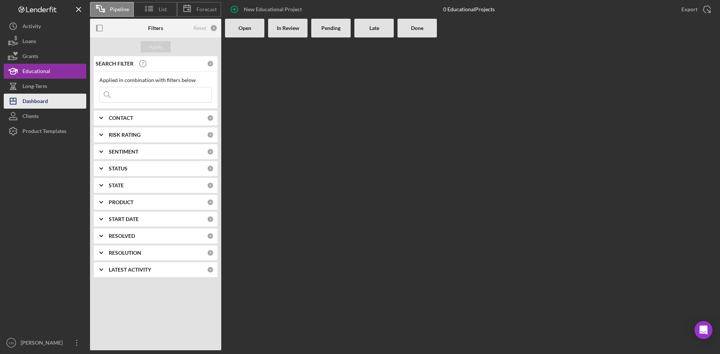
click at [37, 103] on div "Dashboard" at bounding box center [36, 102] width 26 height 17
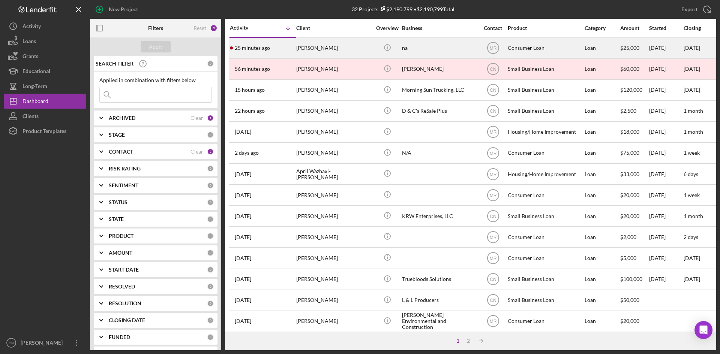
click at [293, 47] on div "25 minutes ago Wade Hoover" at bounding box center [263, 48] width 66 height 20
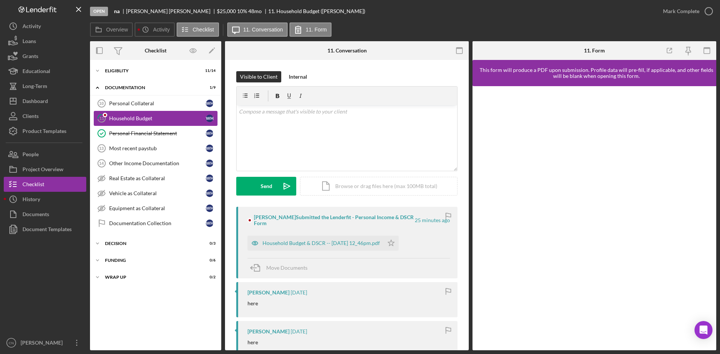
click at [123, 121] on div "Household Budget" at bounding box center [157, 119] width 97 height 6
click at [274, 240] on div "Household Budget & DSCR -- 2025-10-10 12_46pm.pdf" at bounding box center [316, 243] width 136 height 15
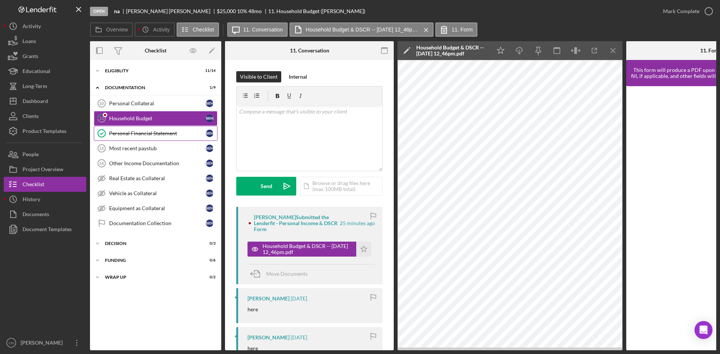
click at [136, 134] on div "Personal Financial Statement" at bounding box center [157, 134] width 97 height 6
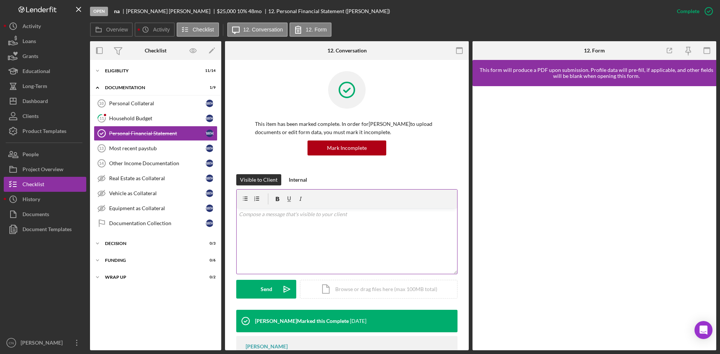
scroll to position [39, 0]
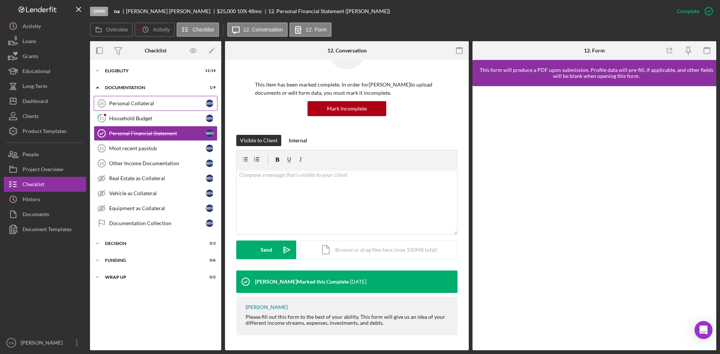
drag, startPoint x: 108, startPoint y: 101, endPoint x: 111, endPoint y: 105, distance: 4.8
click at [108, 101] on icon "Personal Collateral 10" at bounding box center [101, 103] width 19 height 19
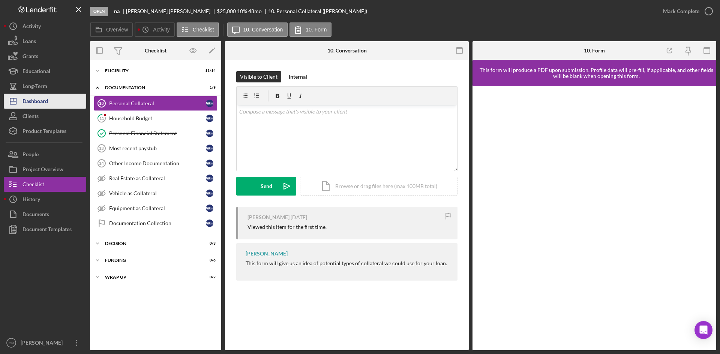
click at [28, 98] on div "Dashboard" at bounding box center [36, 102] width 26 height 17
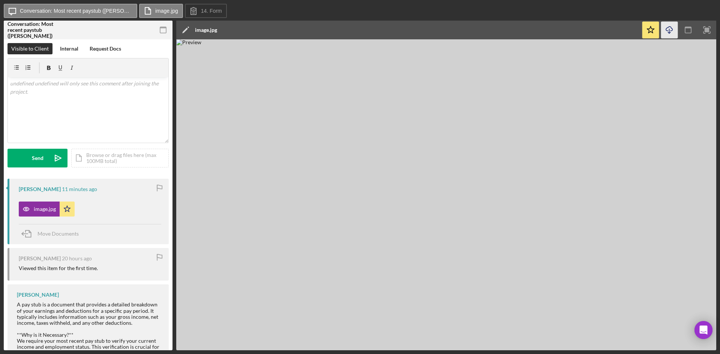
click at [667, 30] on icon "Icon/Download" at bounding box center [669, 30] width 17 height 17
